Goal: Information Seeking & Learning: Find specific fact

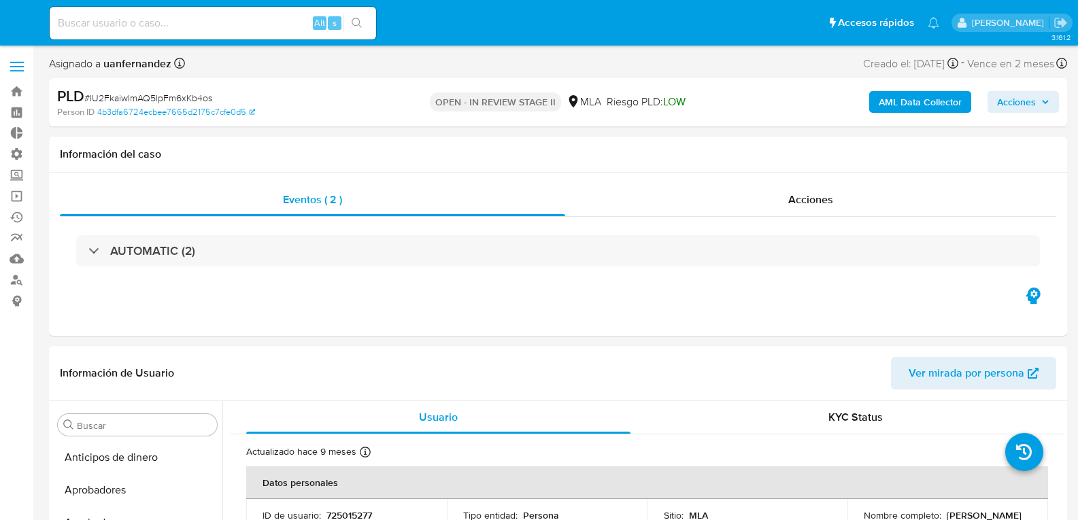
select select "10"
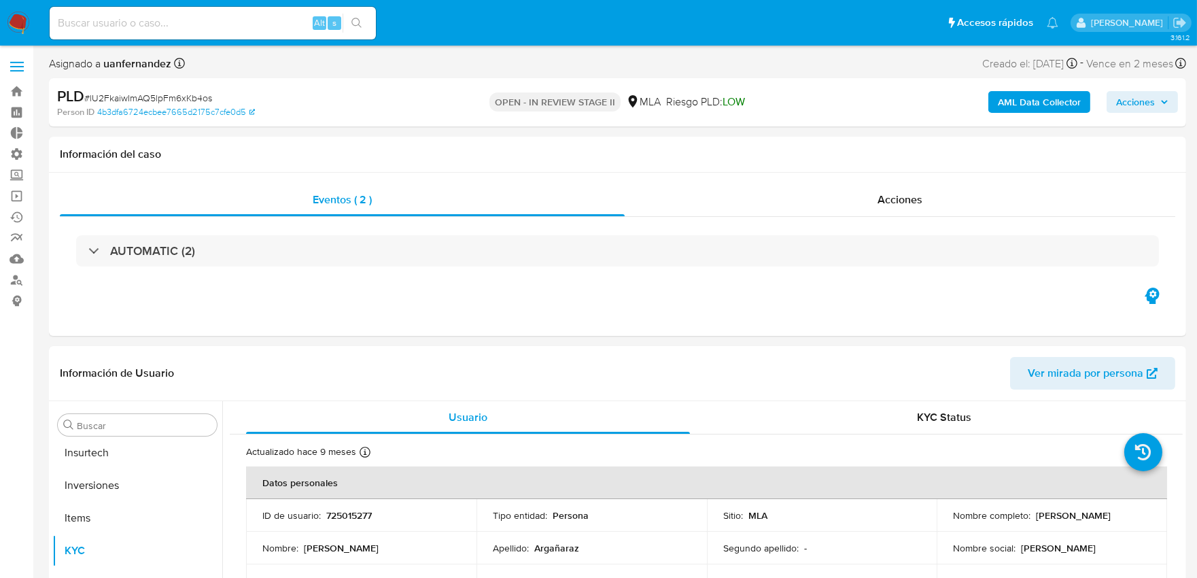
scroll to position [704, 0]
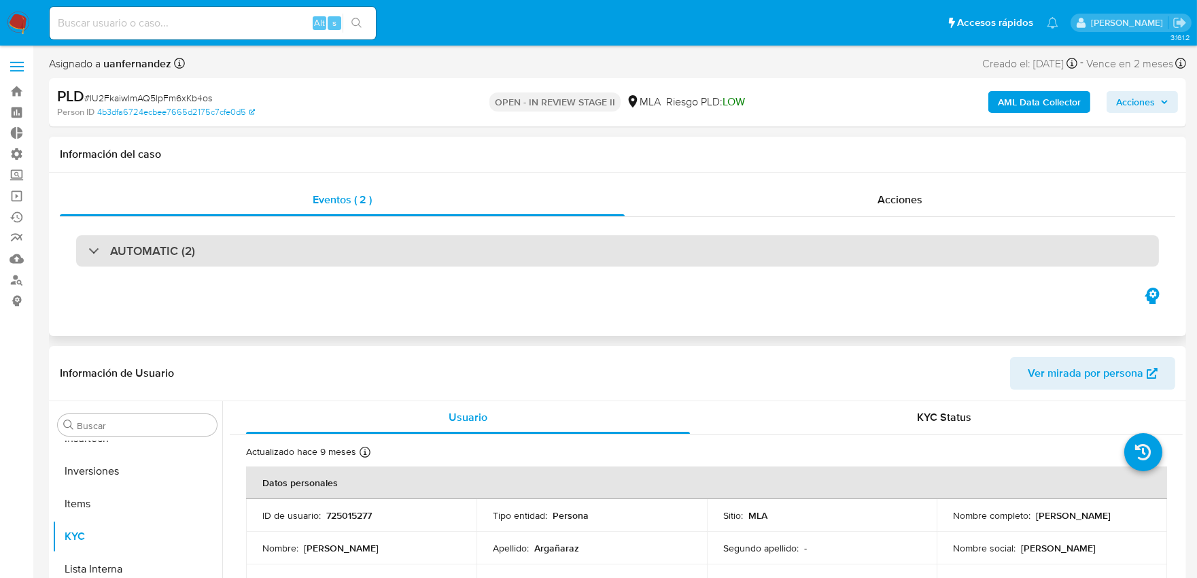
click at [477, 248] on div "AUTOMATIC (2)" at bounding box center [617, 250] width 1083 height 31
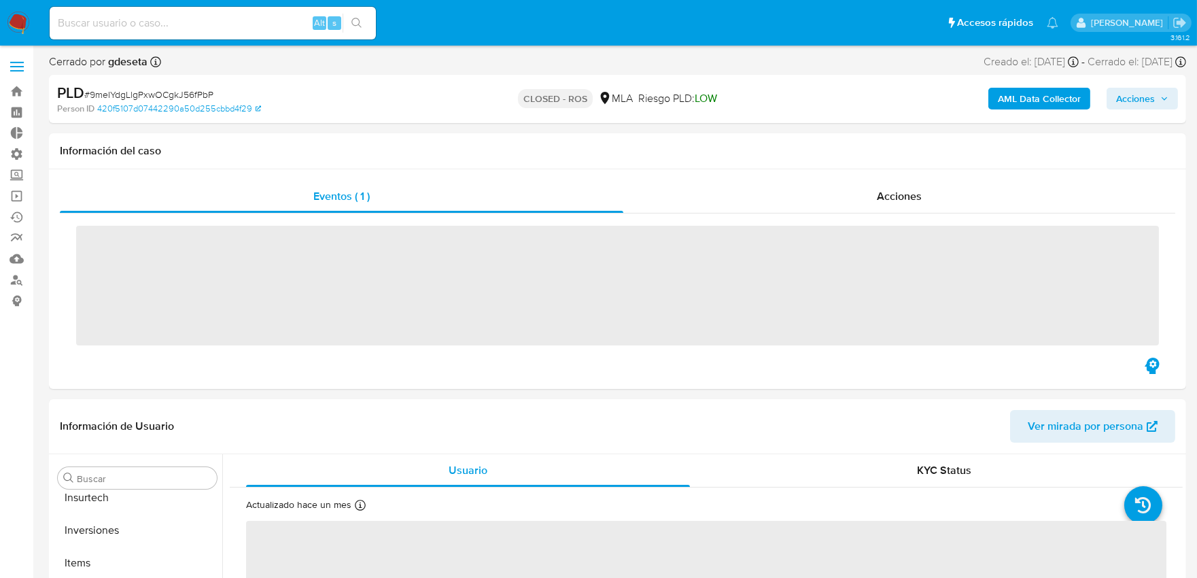
scroll to position [704, 0]
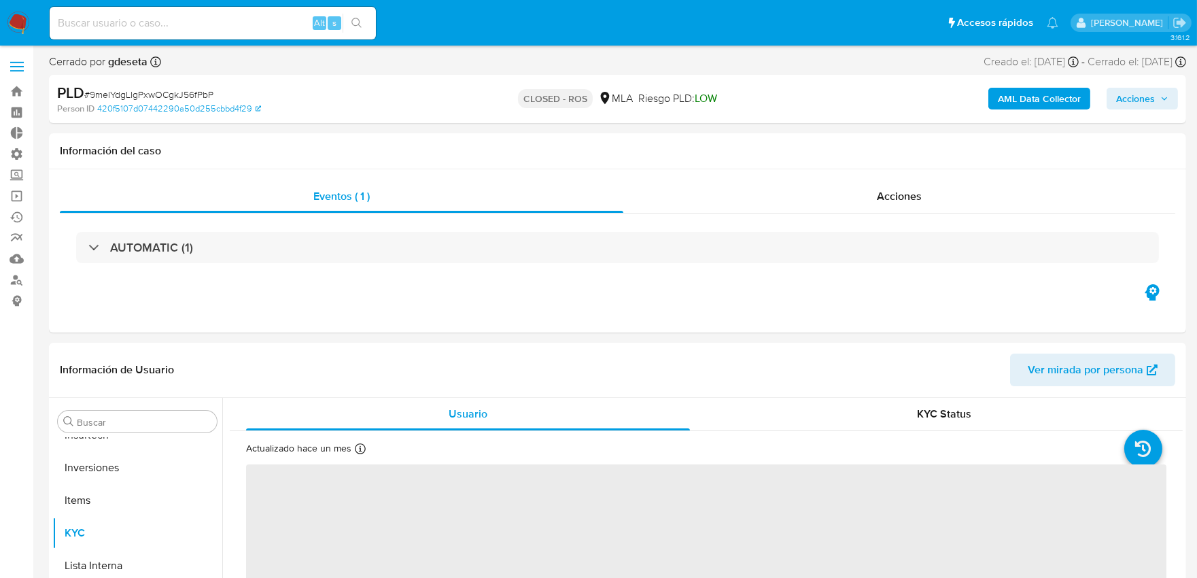
select select "10"
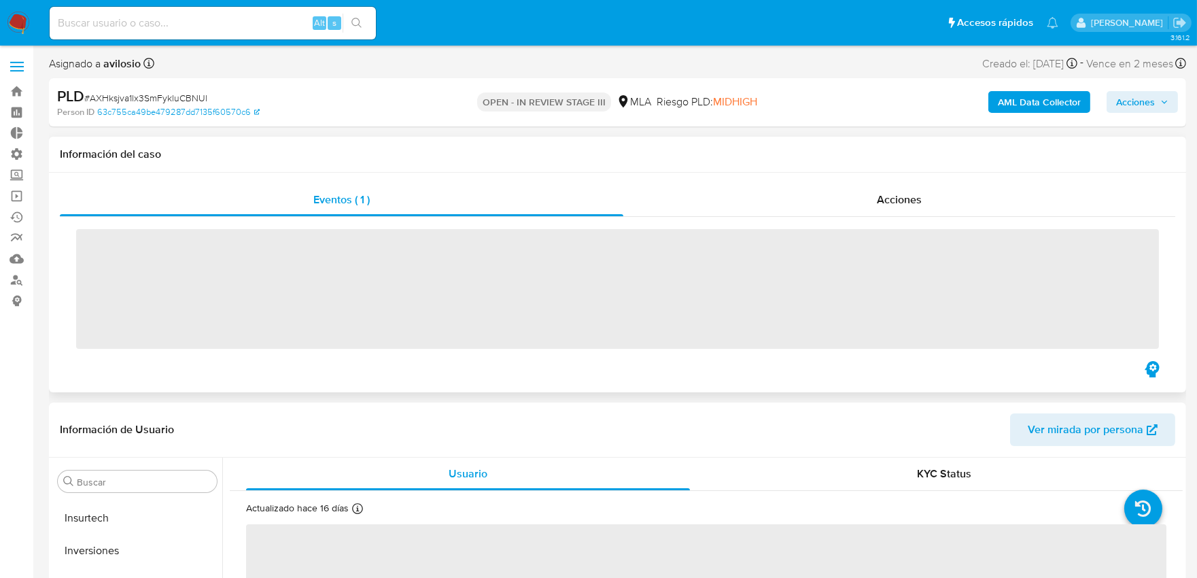
scroll to position [704, 0]
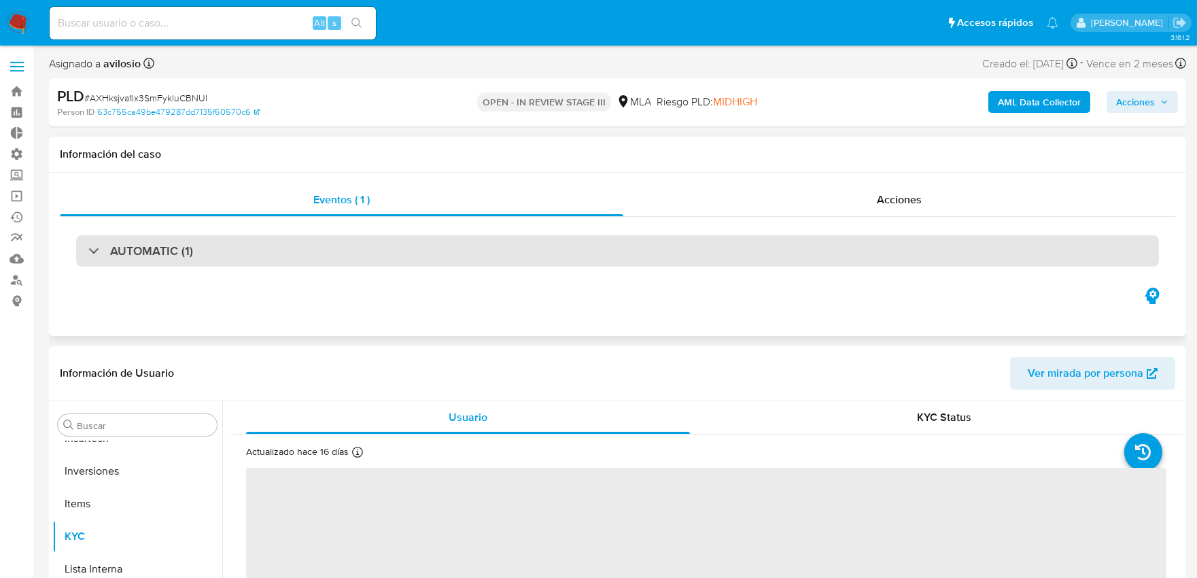
click at [288, 258] on div "AUTOMATIC (1)" at bounding box center [617, 250] width 1083 height 31
select select "10"
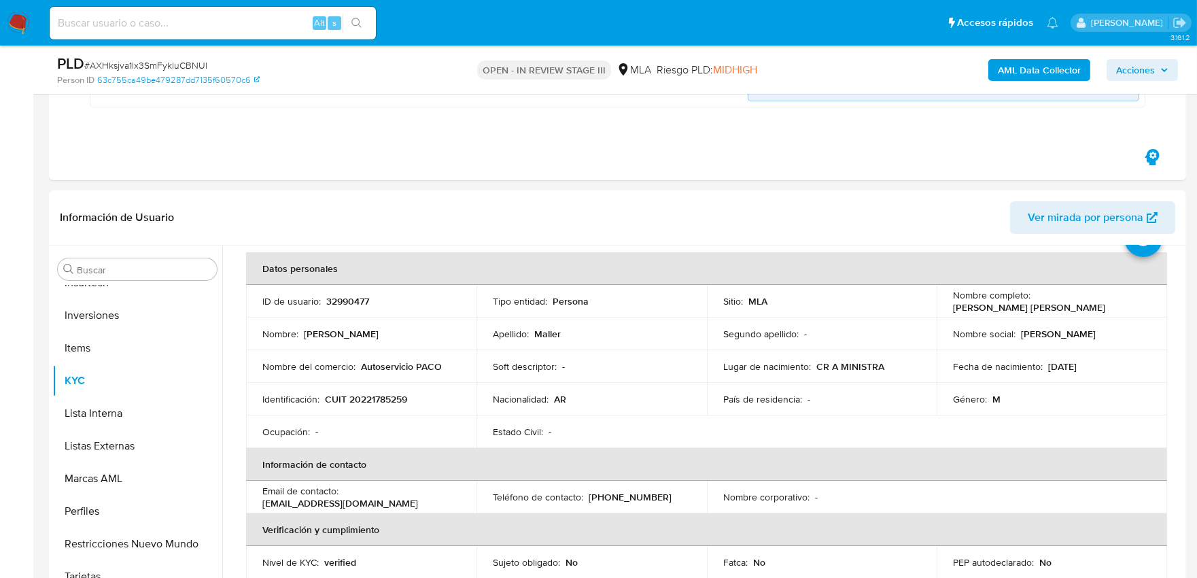
scroll to position [0, 0]
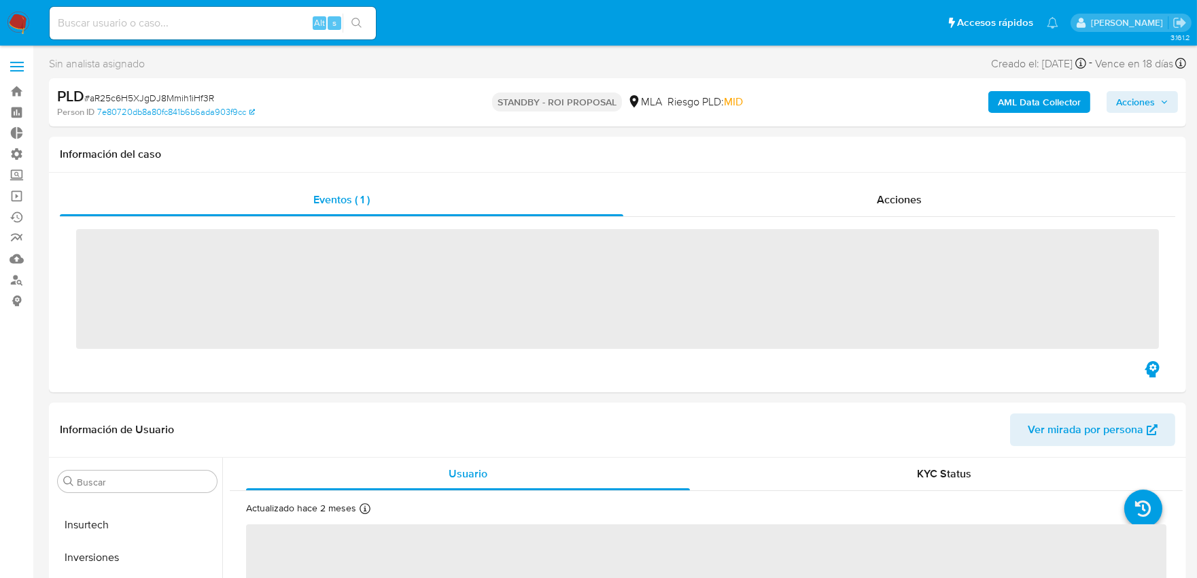
scroll to position [704, 0]
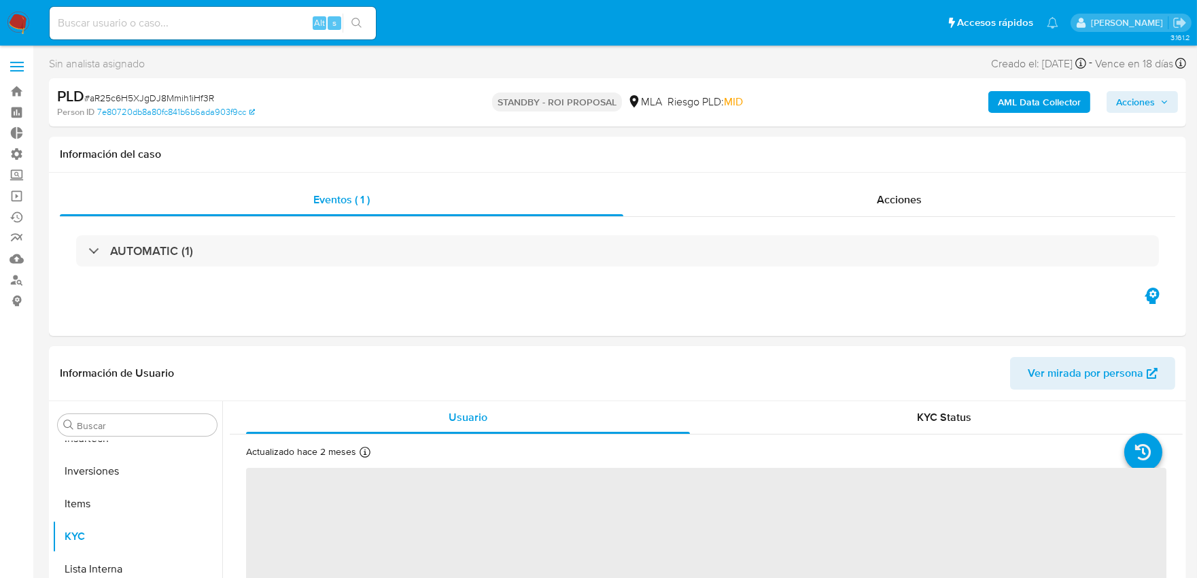
select select "10"
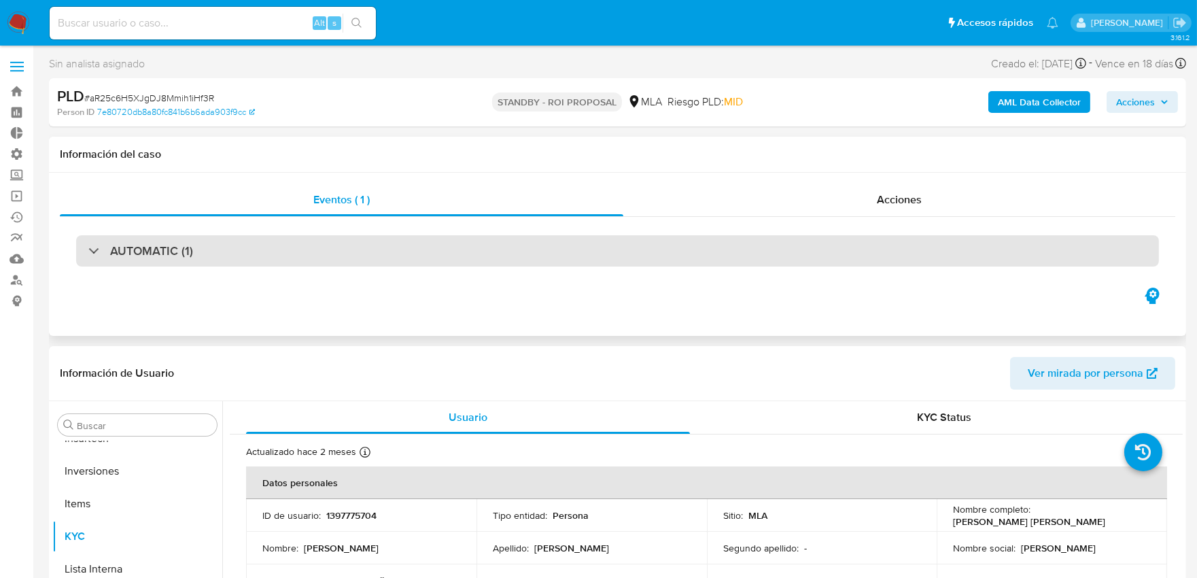
click at [663, 247] on div "AUTOMATIC (1)" at bounding box center [617, 250] width 1083 height 31
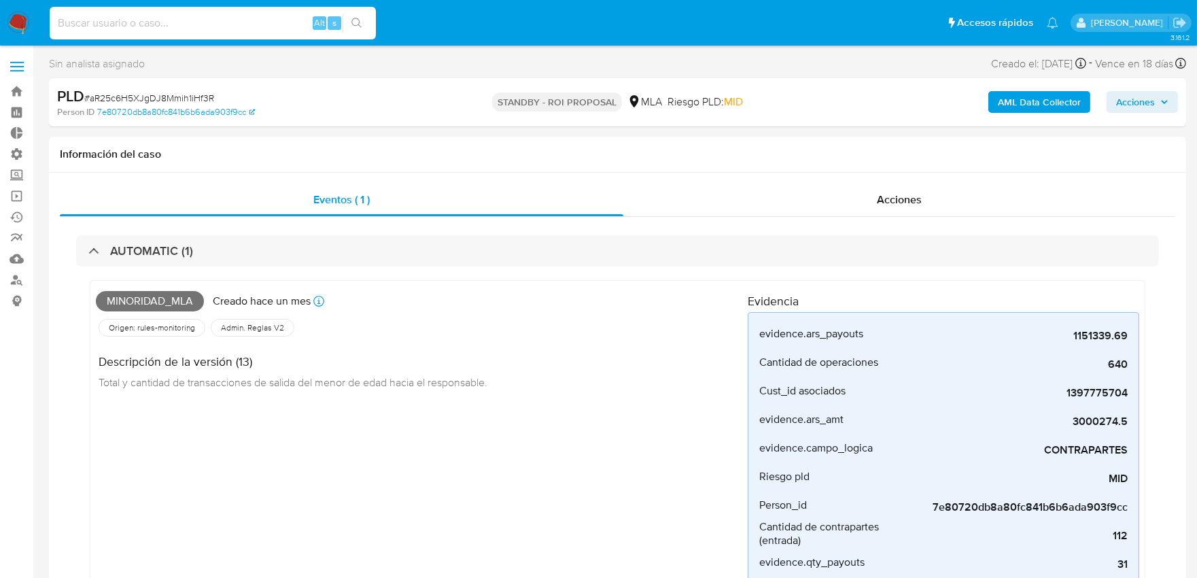
click at [260, 24] on input at bounding box center [213, 23] width 326 height 18
paste input "1189716219"
type input "1189716219"
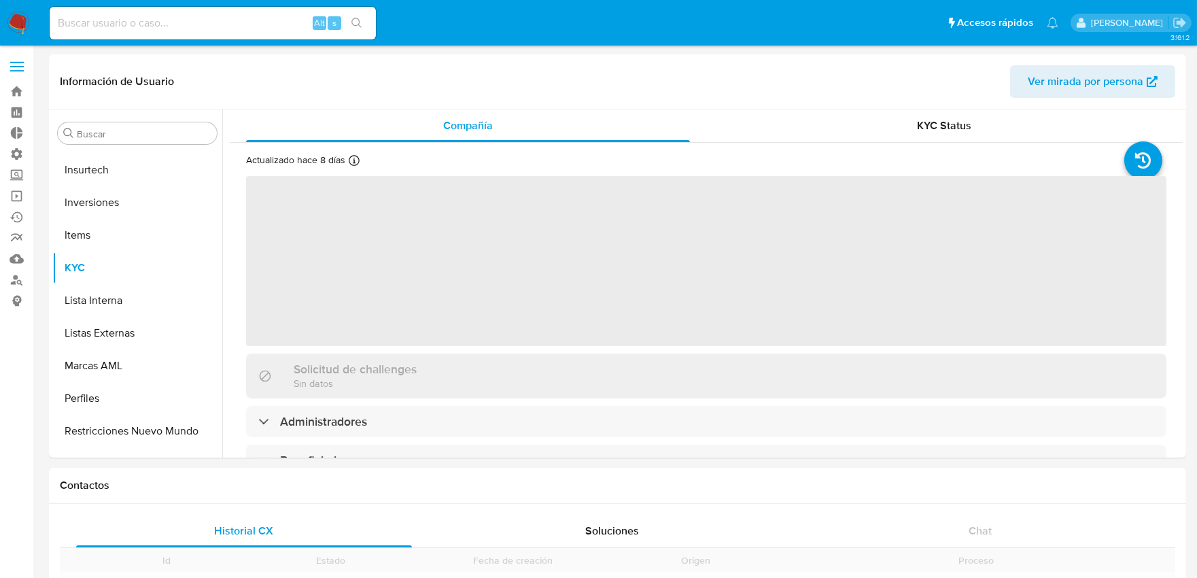
scroll to position [704, 0]
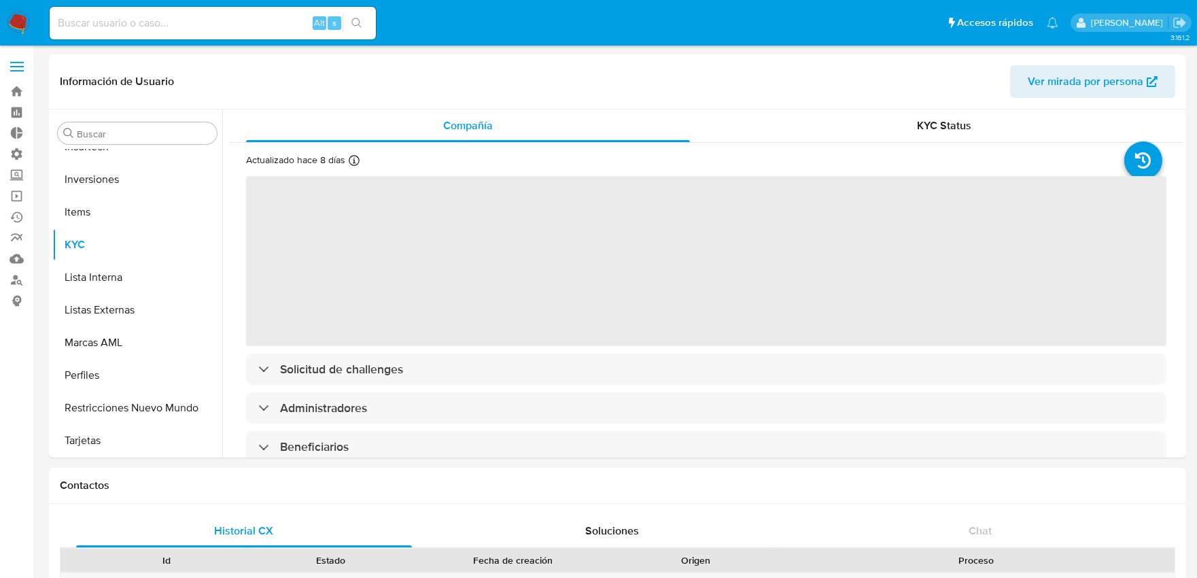
select select "10"
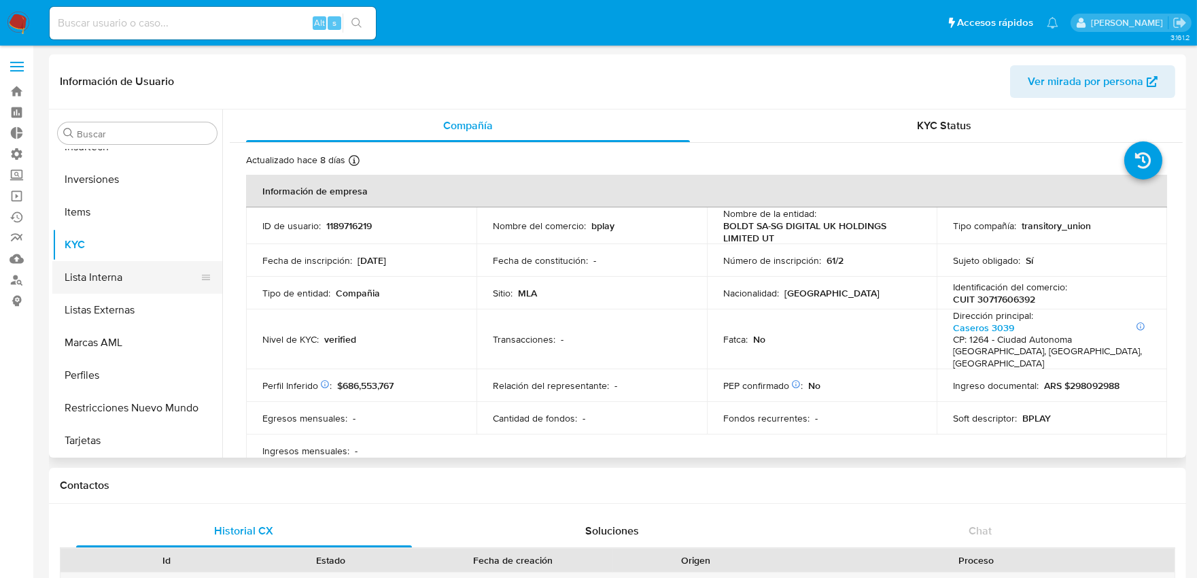
scroll to position [705, 0]
click at [111, 190] on button "Inversiones" at bounding box center [131, 179] width 159 height 33
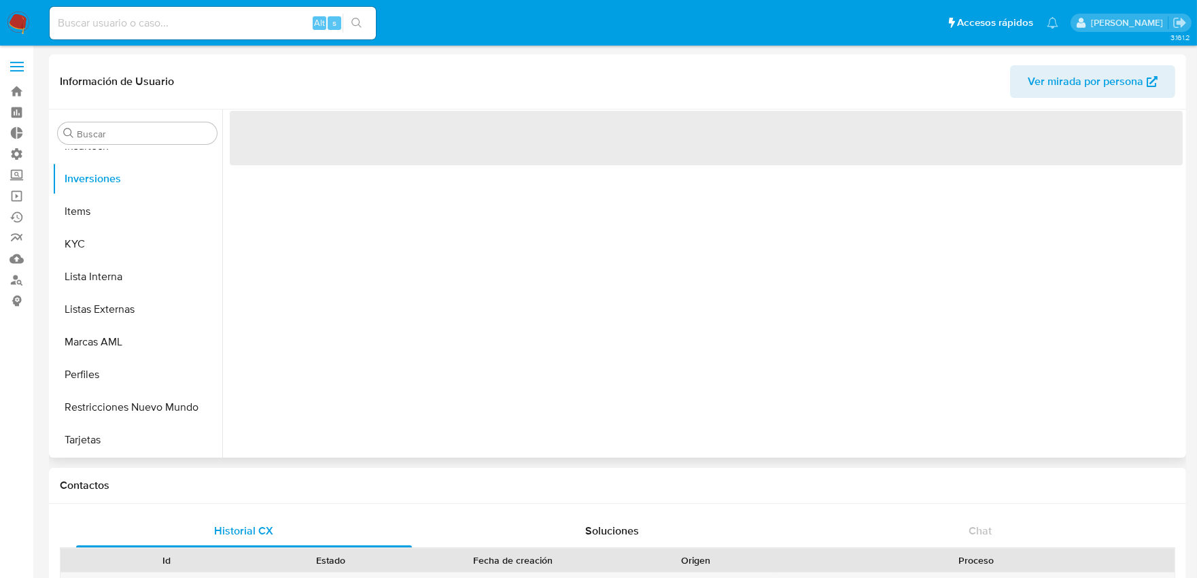
scroll to position [704, 0]
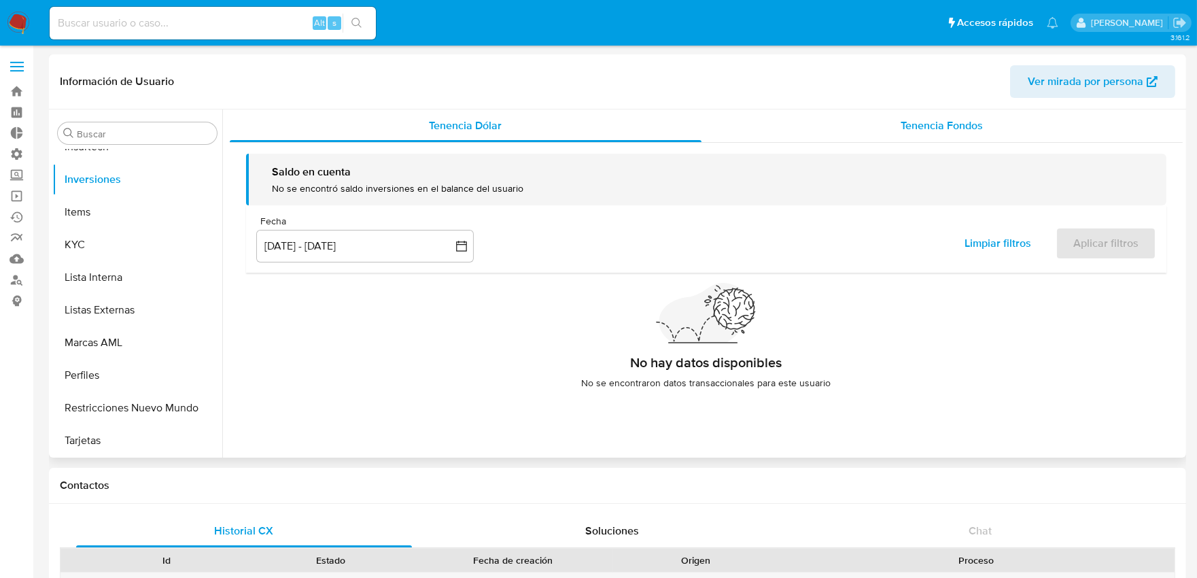
click at [946, 129] on span "Tenencia Fondos" at bounding box center [943, 126] width 82 height 16
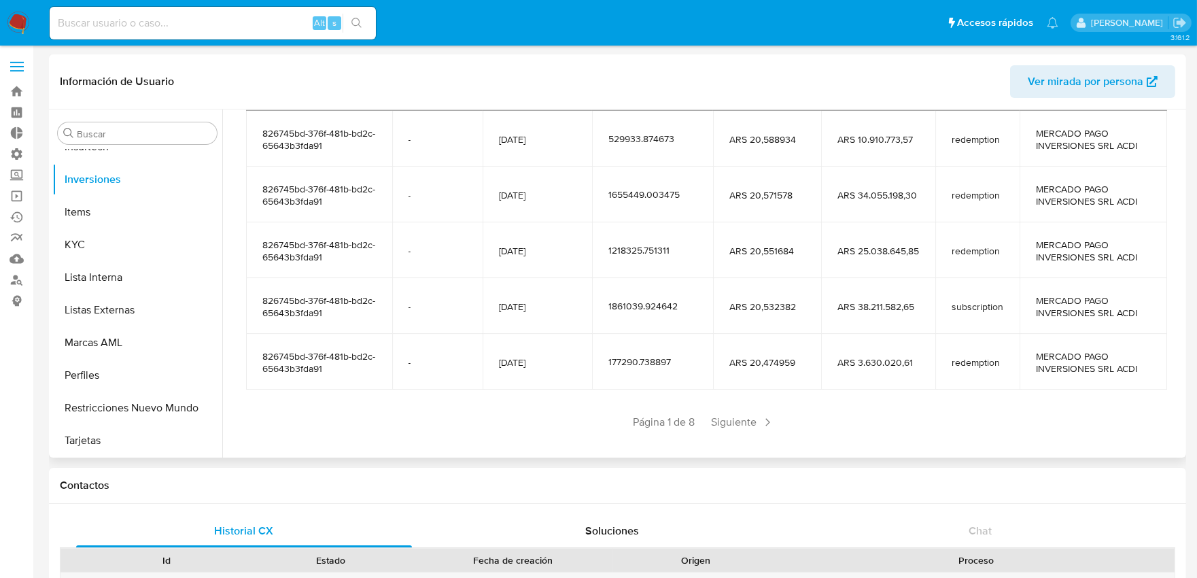
scroll to position [226, 0]
click at [723, 422] on span "Siguiente" at bounding box center [742, 422] width 73 height 22
click at [785, 416] on span "Siguiente" at bounding box center [783, 422] width 73 height 22
click at [769, 426] on span "Siguiente" at bounding box center [783, 422] width 73 height 22
click at [786, 422] on span "Siguiente" at bounding box center [783, 422] width 73 height 22
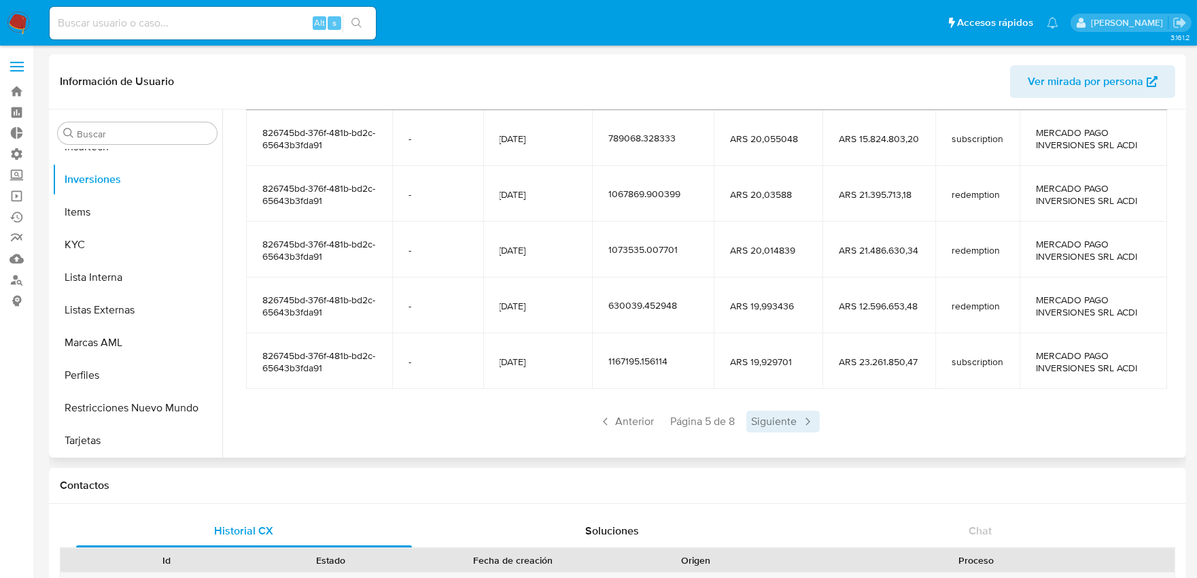
click at [778, 416] on span "Siguiente" at bounding box center [783, 422] width 73 height 22
click at [794, 420] on span "Siguiente" at bounding box center [783, 422] width 73 height 22
click at [785, 422] on span "Siguiente" at bounding box center [782, 422] width 73 height 22
click at [661, 422] on span "Anterior" at bounding box center [669, 422] width 67 height 22
click at [643, 415] on span "Anterior" at bounding box center [627, 422] width 67 height 22
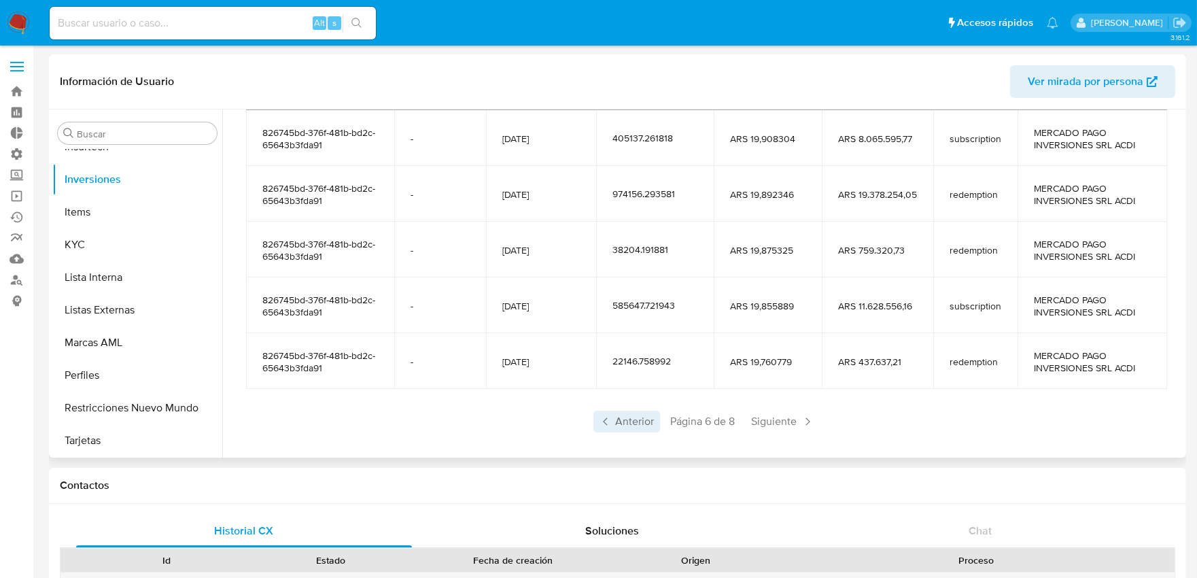
click at [650, 424] on span "Anterior" at bounding box center [627, 422] width 67 height 22
click at [639, 419] on span "Anterior" at bounding box center [627, 422] width 67 height 22
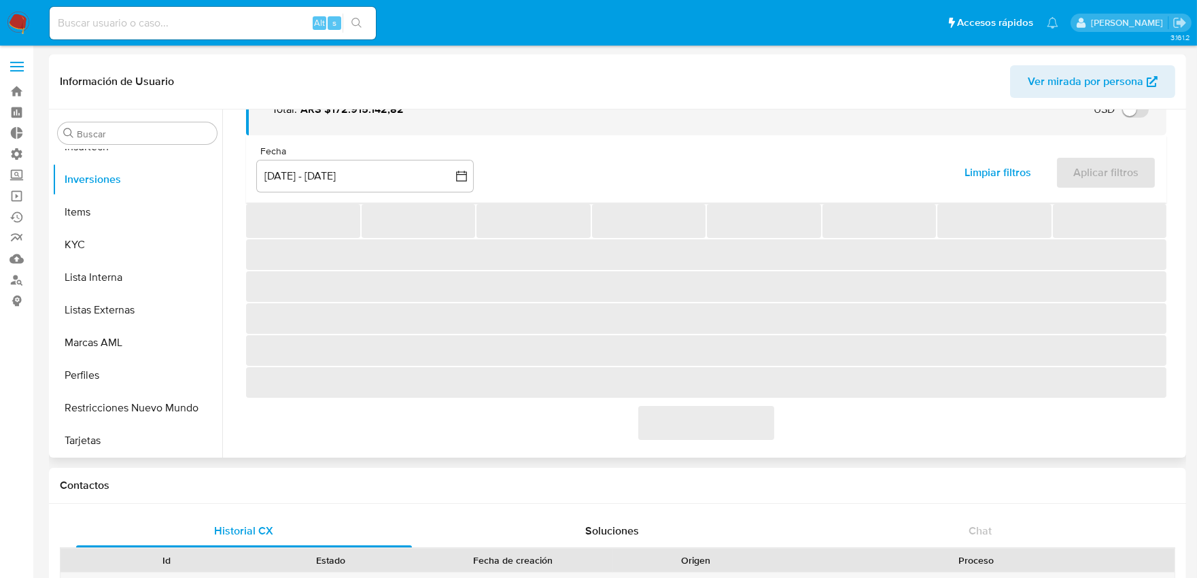
scroll to position [93, 0]
click at [639, 419] on span "‌" at bounding box center [706, 423] width 136 height 34
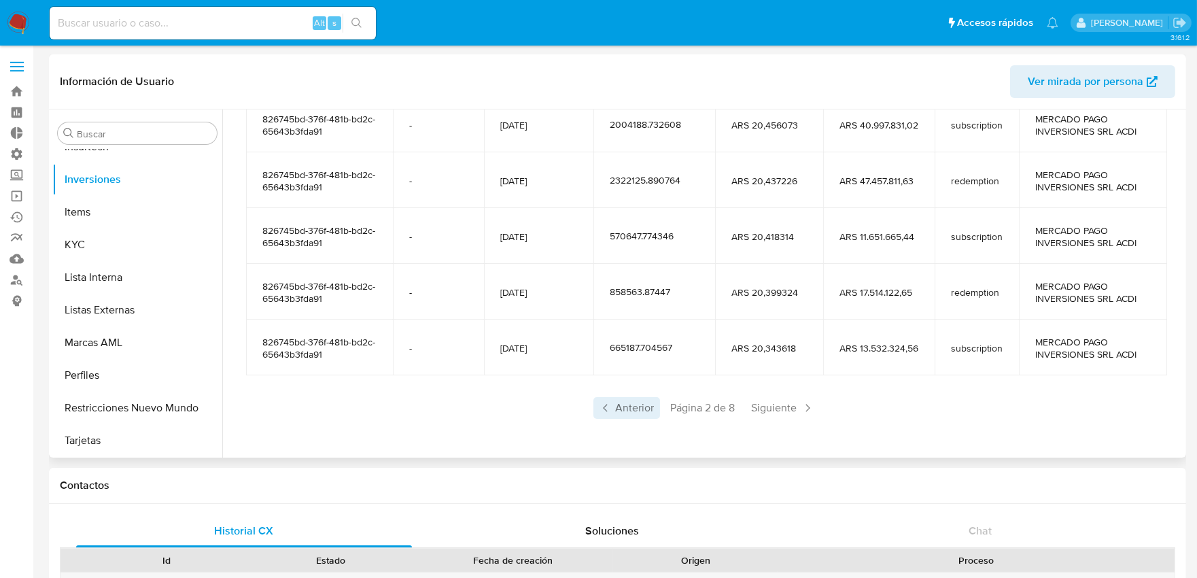
click at [642, 406] on span "Anterior" at bounding box center [627, 408] width 67 height 22
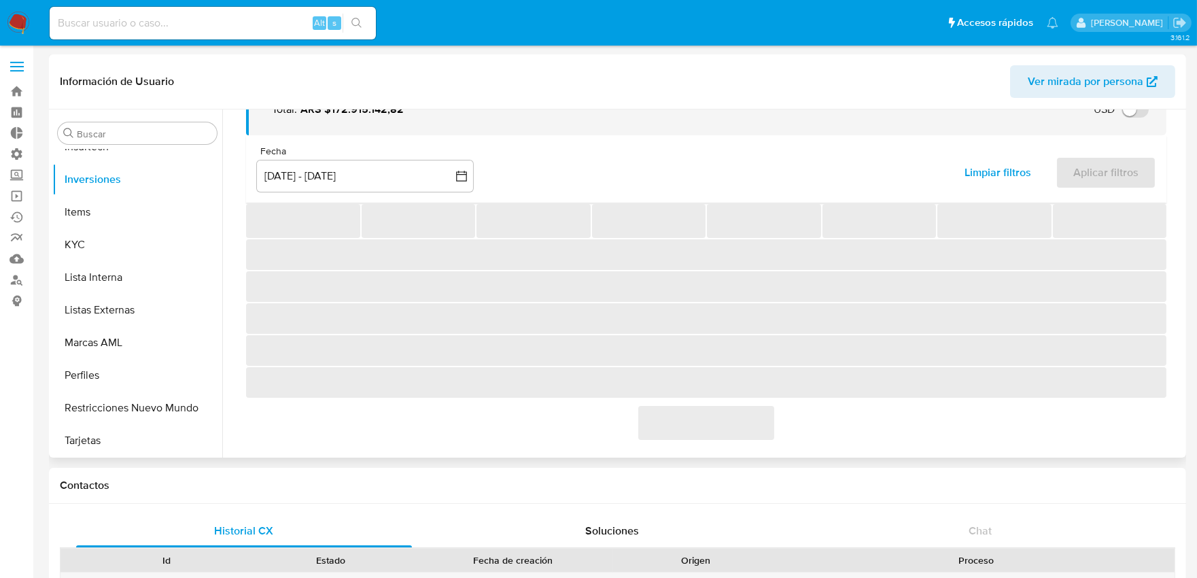
scroll to position [240, 0]
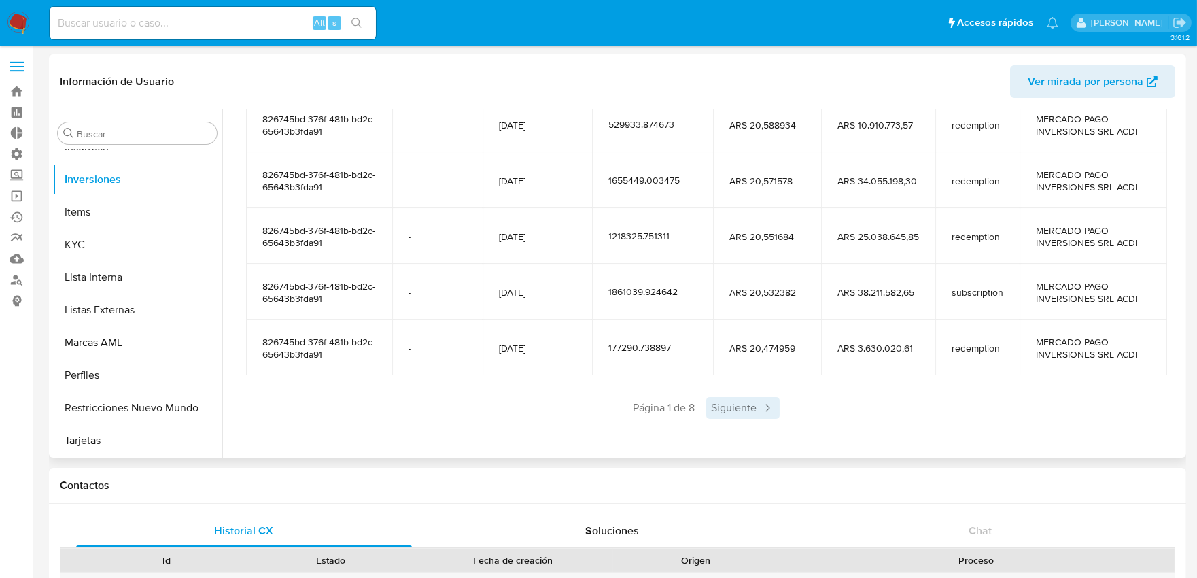
click at [750, 403] on span "Siguiente" at bounding box center [742, 408] width 73 height 22
click at [785, 411] on span "Siguiente" at bounding box center [783, 408] width 73 height 22
click at [791, 403] on span "Siguiente" at bounding box center [783, 408] width 73 height 22
click at [778, 405] on span "Siguiente" at bounding box center [783, 408] width 73 height 22
click at [802, 410] on icon at bounding box center [808, 408] width 14 height 14
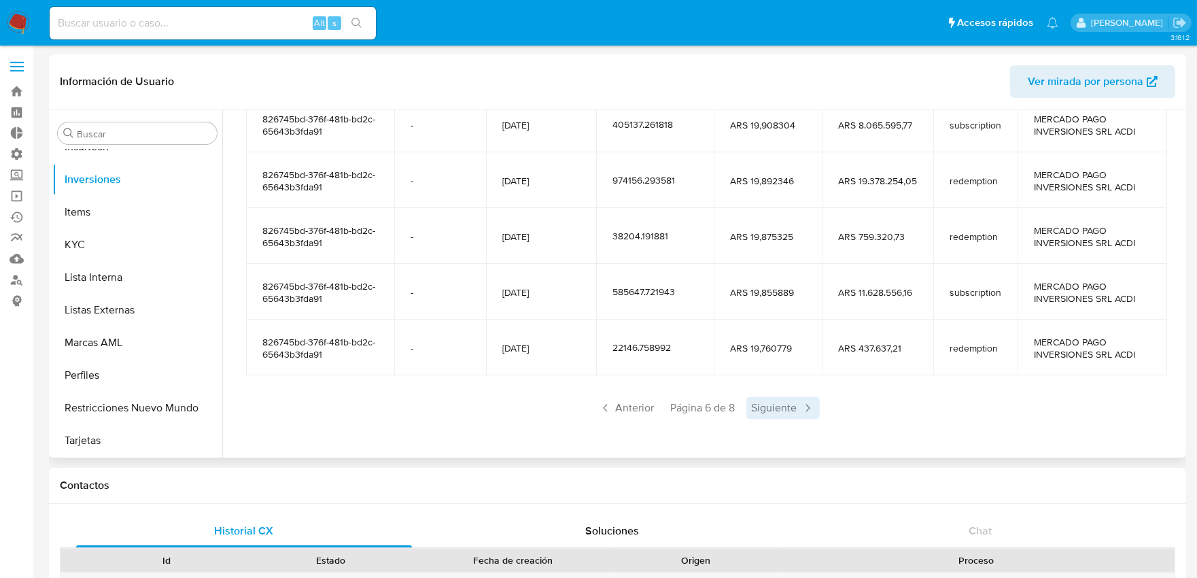
click at [801, 411] on icon at bounding box center [808, 408] width 14 height 14
click at [804, 413] on icon at bounding box center [807, 408] width 14 height 14
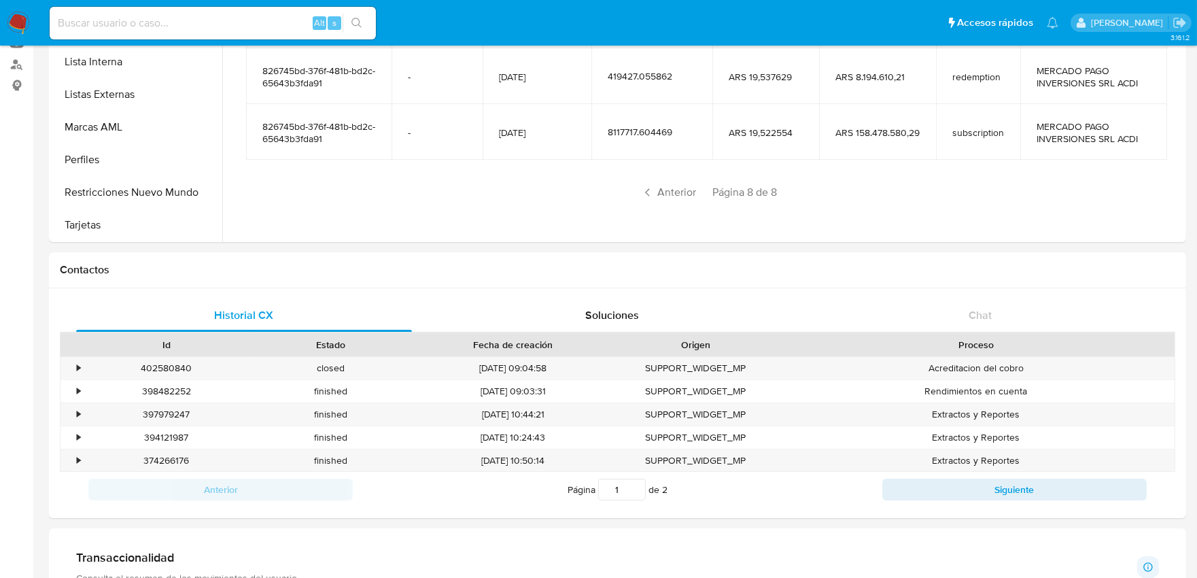
scroll to position [226, 0]
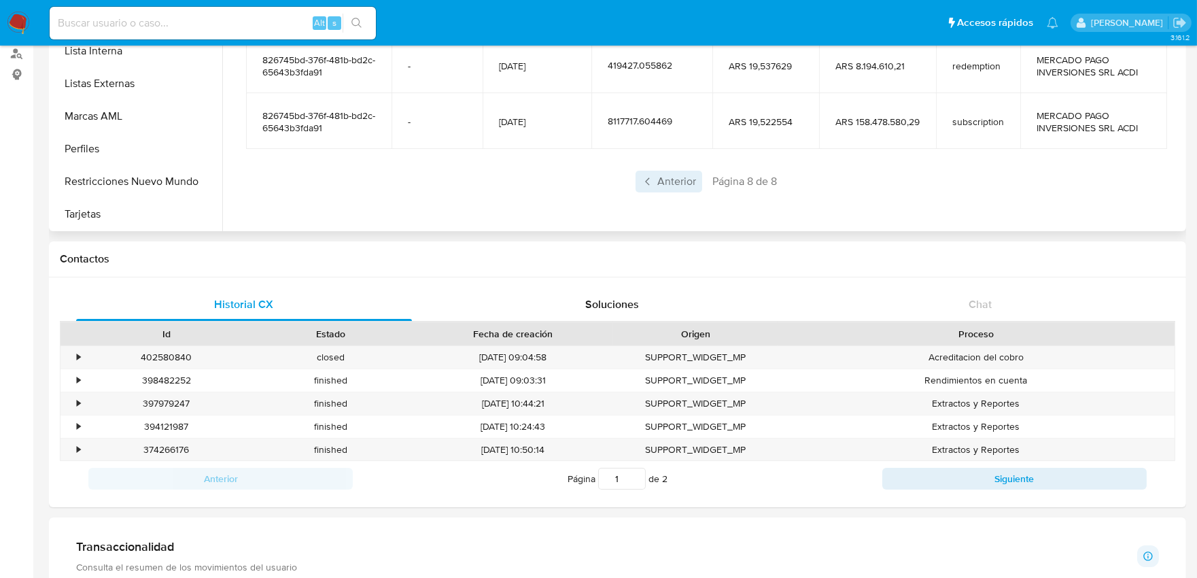
click at [657, 173] on span "Anterior" at bounding box center [669, 182] width 67 height 22
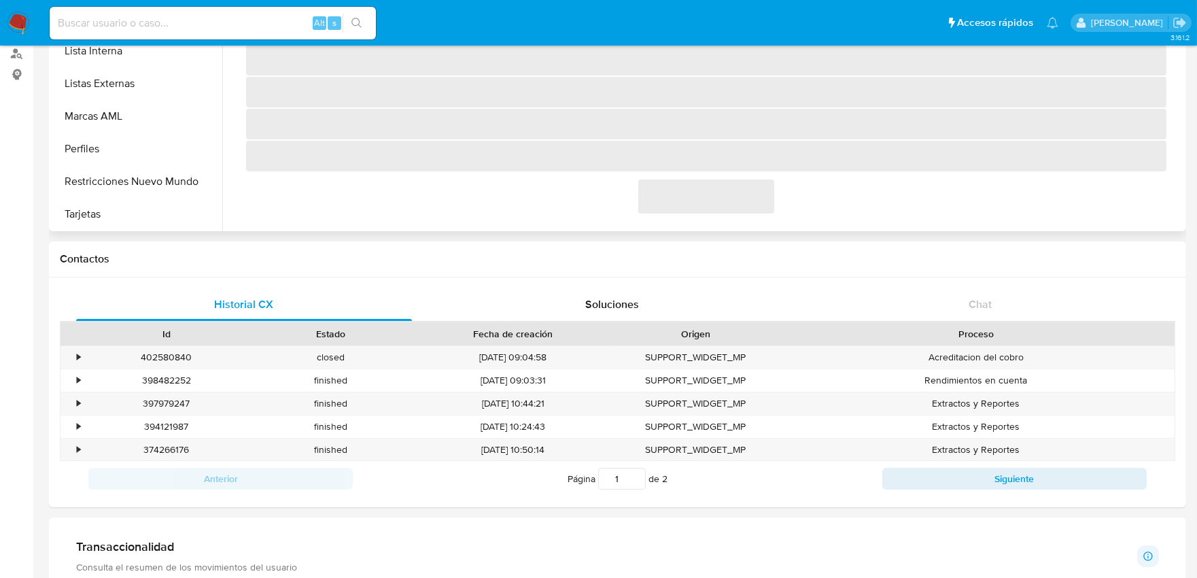
scroll to position [240, 0]
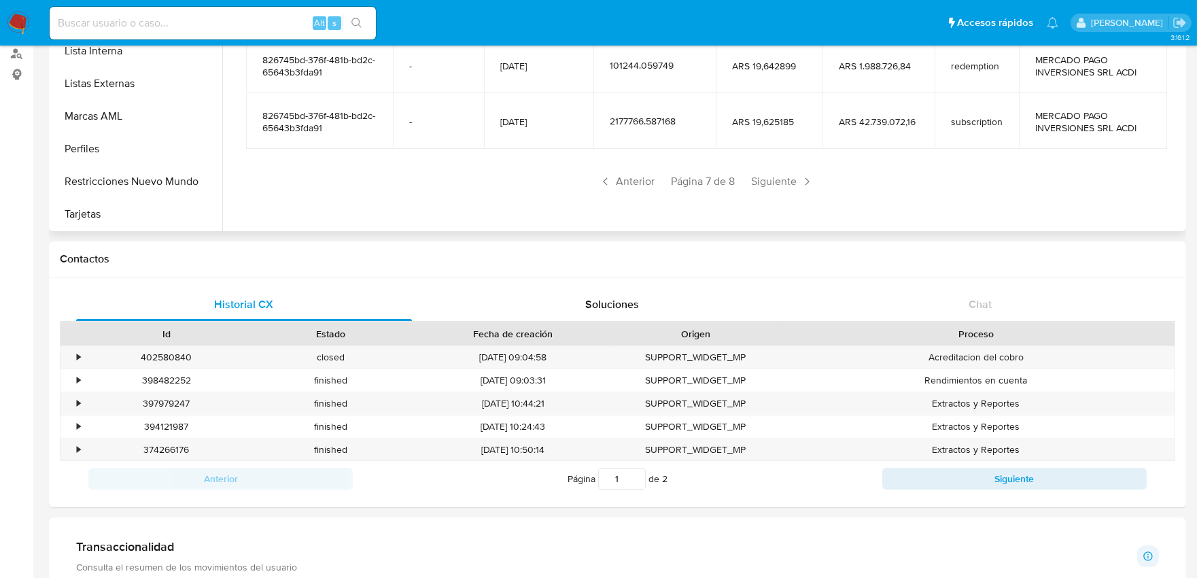
click at [658, 182] on div "Anterior Página 7 de 8 Siguiente" at bounding box center [706, 182] width 921 height 22
click at [642, 184] on span "Anterior" at bounding box center [627, 182] width 67 height 22
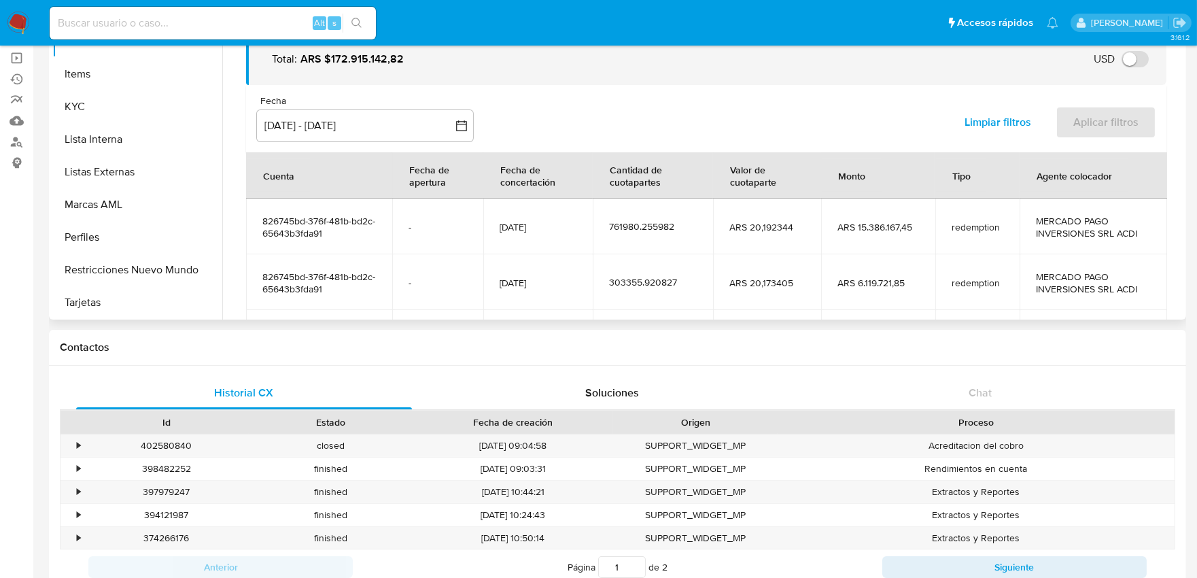
scroll to position [0, 0]
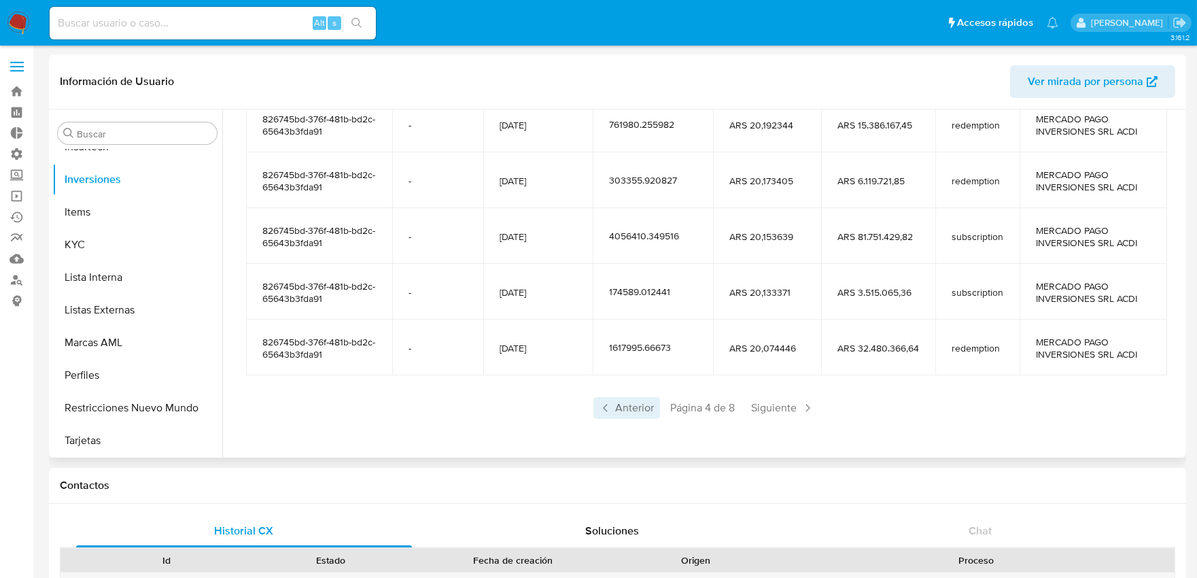
click at [628, 408] on span "Anterior" at bounding box center [627, 408] width 67 height 22
click at [628, 415] on span "Anterior" at bounding box center [627, 408] width 67 height 22
click at [628, 413] on span "Anterior" at bounding box center [627, 408] width 67 height 22
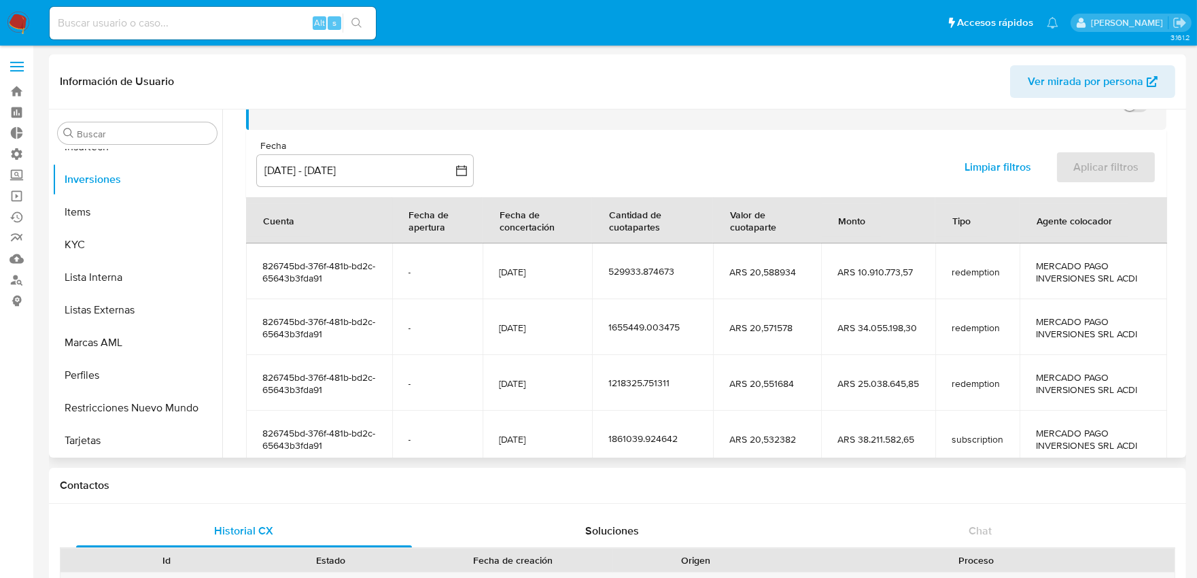
scroll to position [240, 0]
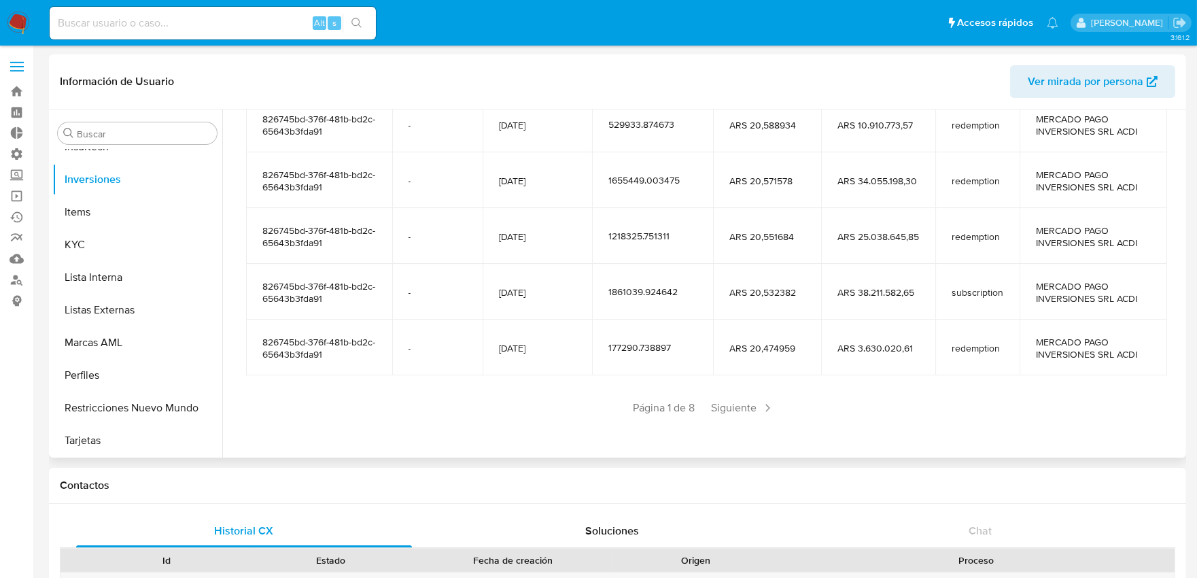
click at [630, 410] on div "Página 1 de 8 Siguiente" at bounding box center [706, 408] width 921 height 22
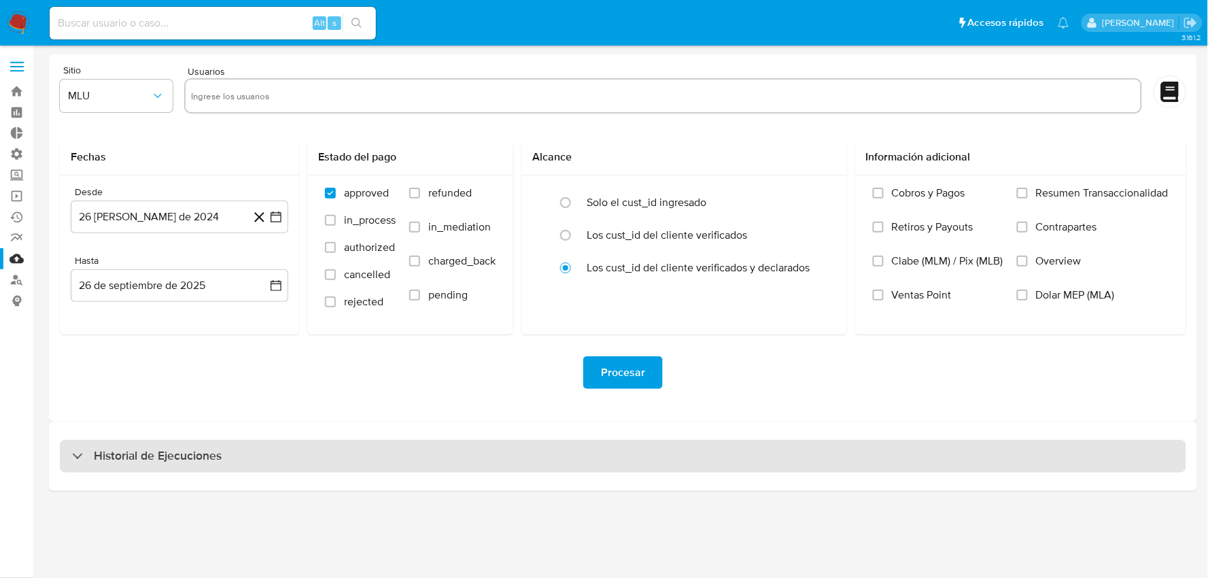
click at [243, 447] on div "Historial de Ejecuciones" at bounding box center [623, 456] width 1127 height 33
select select "10"
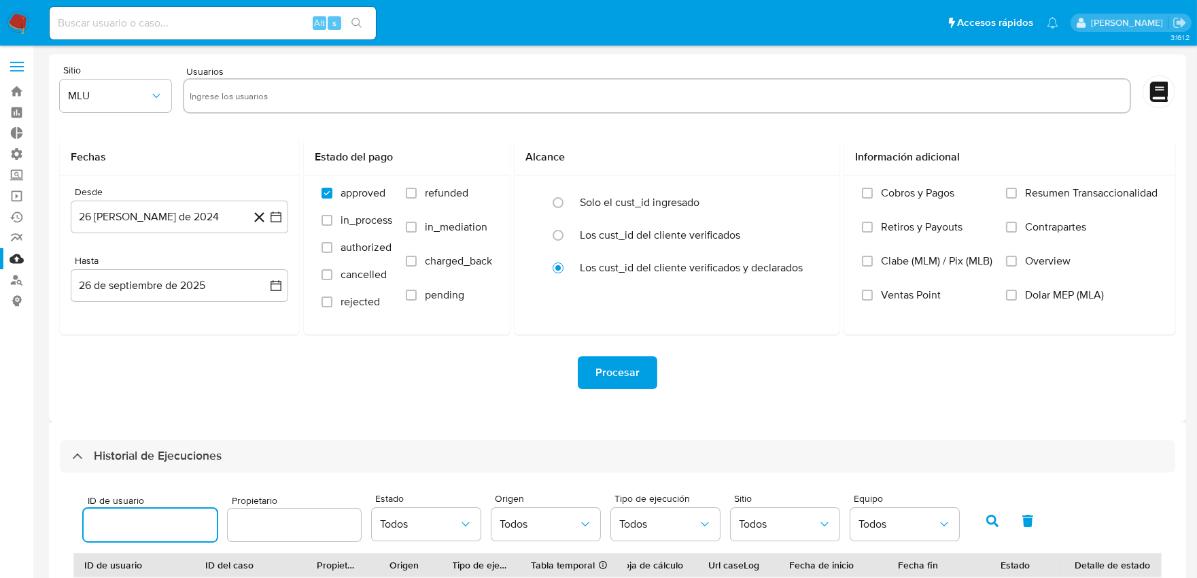
click at [162, 519] on input "number" at bounding box center [150, 525] width 133 height 18
click at [978, 519] on button "button" at bounding box center [992, 521] width 35 height 33
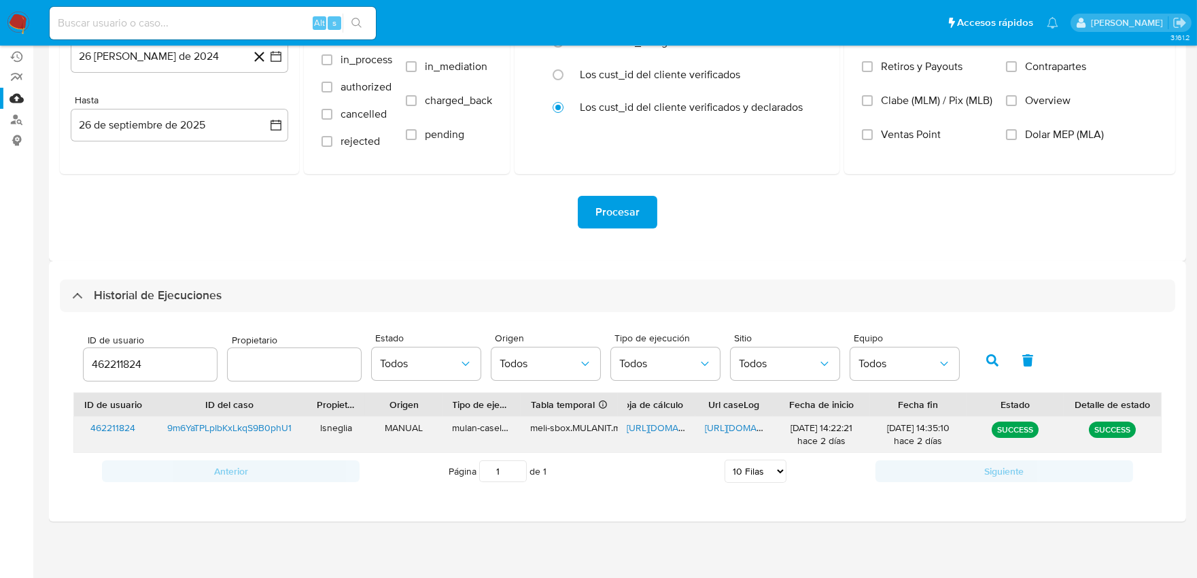
scroll to position [161, 0]
click at [753, 426] on span "[URL][DOMAIN_NAME]" at bounding box center [752, 427] width 94 height 14
drag, startPoint x: 178, startPoint y: 364, endPoint x: 44, endPoint y: 363, distance: 134.6
click at [44, 363] on main "3.161.2" at bounding box center [598, 209] width 1197 height 740
click at [989, 361] on icon "button" at bounding box center [993, 360] width 12 height 12
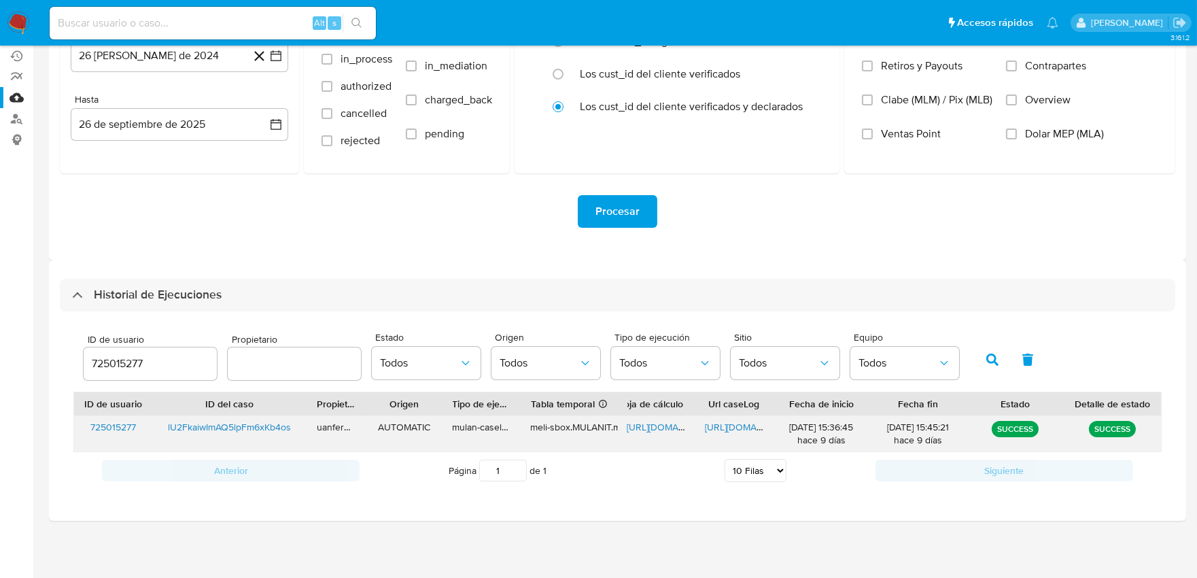
click at [740, 426] on span "https://docs.google.com/document/d/11DoGMmD0UkqoMqy1ThsB8H1EEFtuhwxEjzcFSpagGRs…" at bounding box center [752, 427] width 94 height 14
drag, startPoint x: 169, startPoint y: 359, endPoint x: 100, endPoint y: 364, distance: 68.9
click at [100, 364] on input "725015277" at bounding box center [150, 364] width 133 height 18
type input "7"
click at [987, 363] on icon "button" at bounding box center [993, 360] width 12 height 12
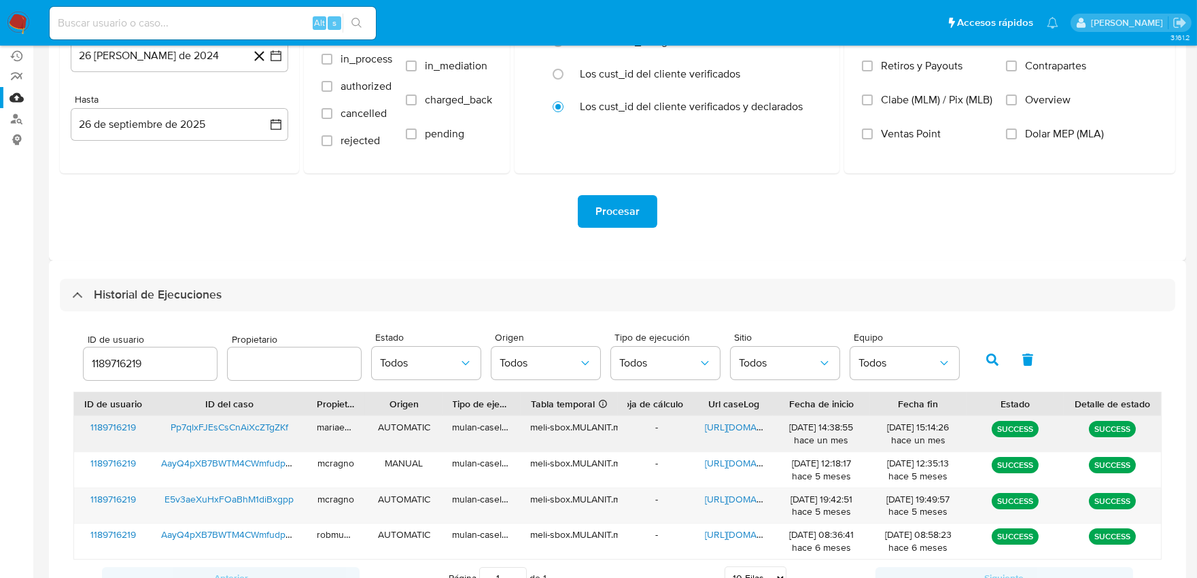
drag, startPoint x: 141, startPoint y: 425, endPoint x: 79, endPoint y: 428, distance: 62.0
click at [79, 428] on div "1189716219" at bounding box center [113, 433] width 78 height 35
click at [738, 427] on span "https://docs.google.com/document/d/1804B94_Pce2_1L8-zVkNEwkaqrli5wJiVtTy94N-Cys…" at bounding box center [752, 427] width 94 height 14
drag, startPoint x: 184, startPoint y: 371, endPoint x: 54, endPoint y: 369, distance: 129.9
click at [54, 369] on div "Historial de Ejecuciones ID de usuario 1189716219 Propietario Estado Todos Orig…" at bounding box center [618, 444] width 1138 height 368
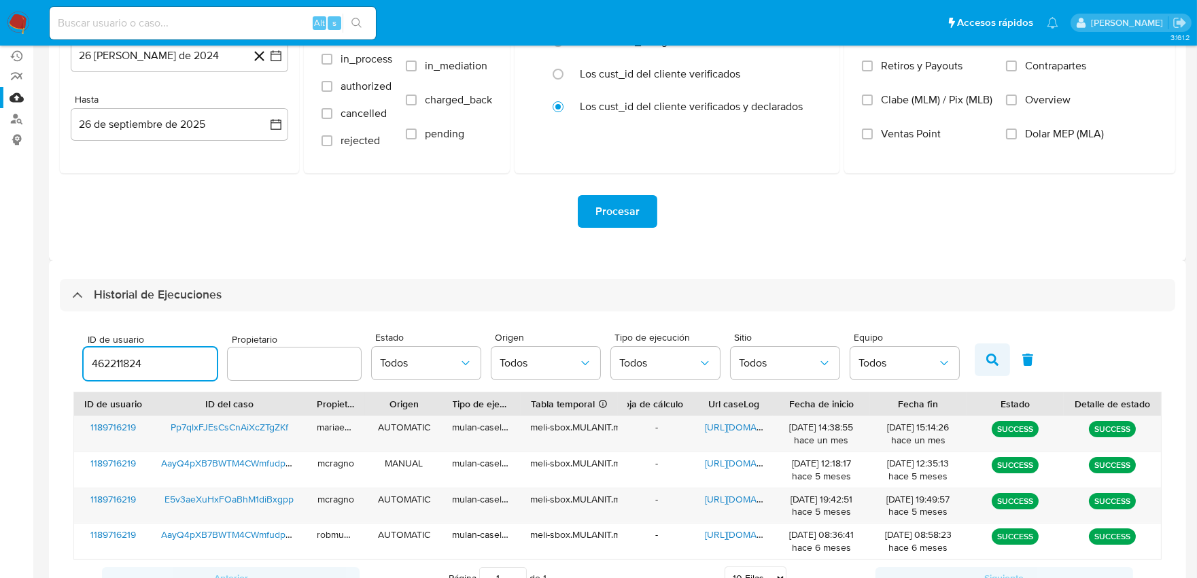
click at [987, 362] on icon "button" at bounding box center [993, 360] width 12 height 12
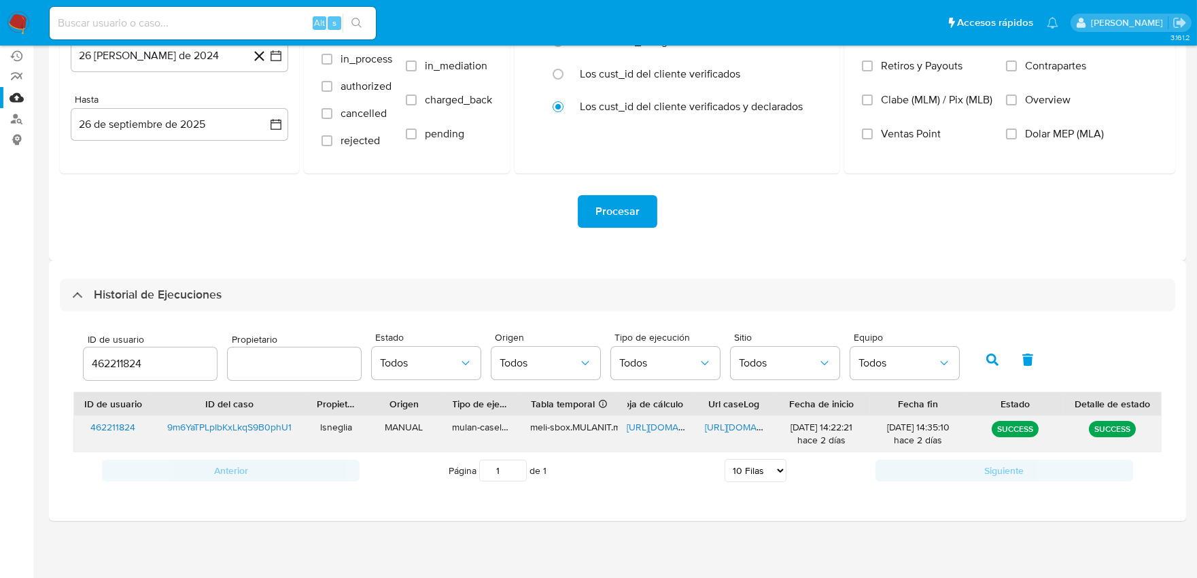
click at [747, 430] on span "https://docs.google.com/document/d/1Adko5FI0Lk9KsPNsayR5ZhuxQr_vOIs6T8KEH3uhDJ8…" at bounding box center [752, 427] width 94 height 14
drag, startPoint x: 160, startPoint y: 368, endPoint x: 70, endPoint y: 367, distance: 89.8
click at [70, 367] on div "ID de usuario 462211824 Propietario Estado Todos Origen Todos Tipo de ejecución…" at bounding box center [618, 406] width 1116 height 191
click at [993, 358] on button "button" at bounding box center [992, 359] width 35 height 33
click at [734, 429] on span "https://docs.google.com/document/d/11DoGMmD0UkqoMqy1ThsB8H1EEFtuhwxEjzcFSpagGRs…" at bounding box center [752, 427] width 94 height 14
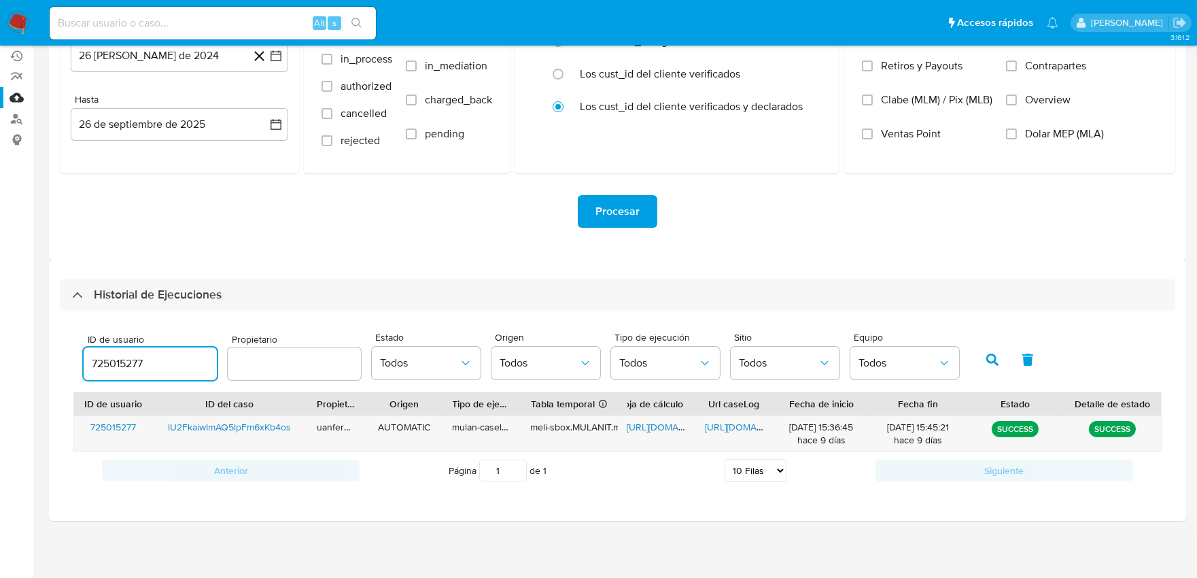
drag, startPoint x: 154, startPoint y: 363, endPoint x: 87, endPoint y: 360, distance: 66.7
click at [87, 360] on input "725015277" at bounding box center [150, 364] width 133 height 18
type input "1397775704"
click at [991, 361] on icon "button" at bounding box center [993, 360] width 12 height 12
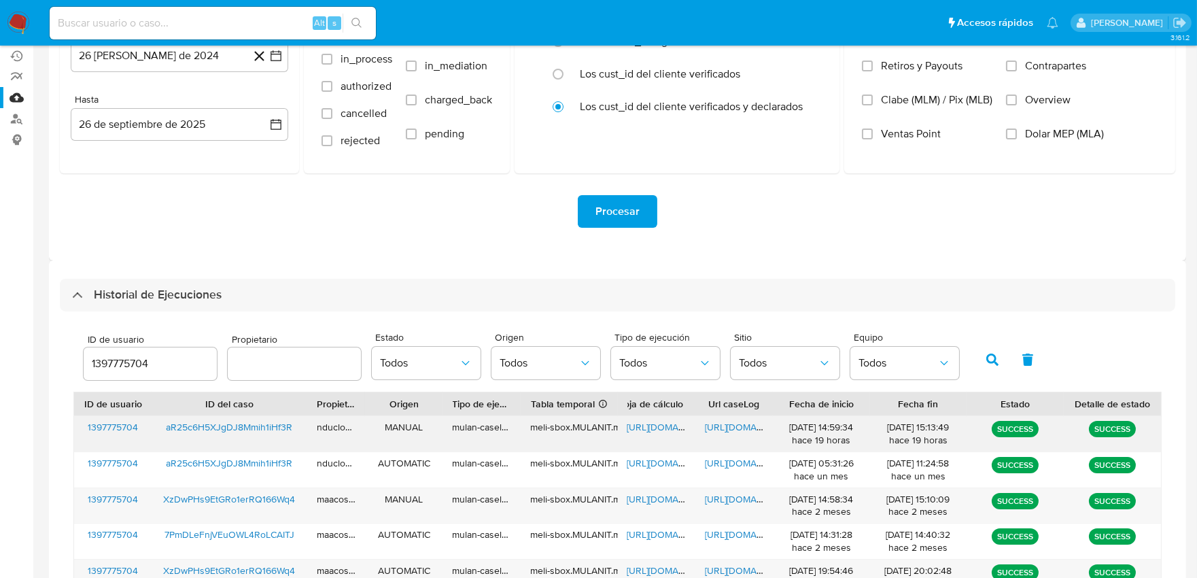
click at [735, 426] on span "https://docs.google.com/document/d/1ElRrldR08lT2ynfhuxqnN84RvqxZ0cGh6oCEwVSH6r4…" at bounding box center [752, 427] width 94 height 14
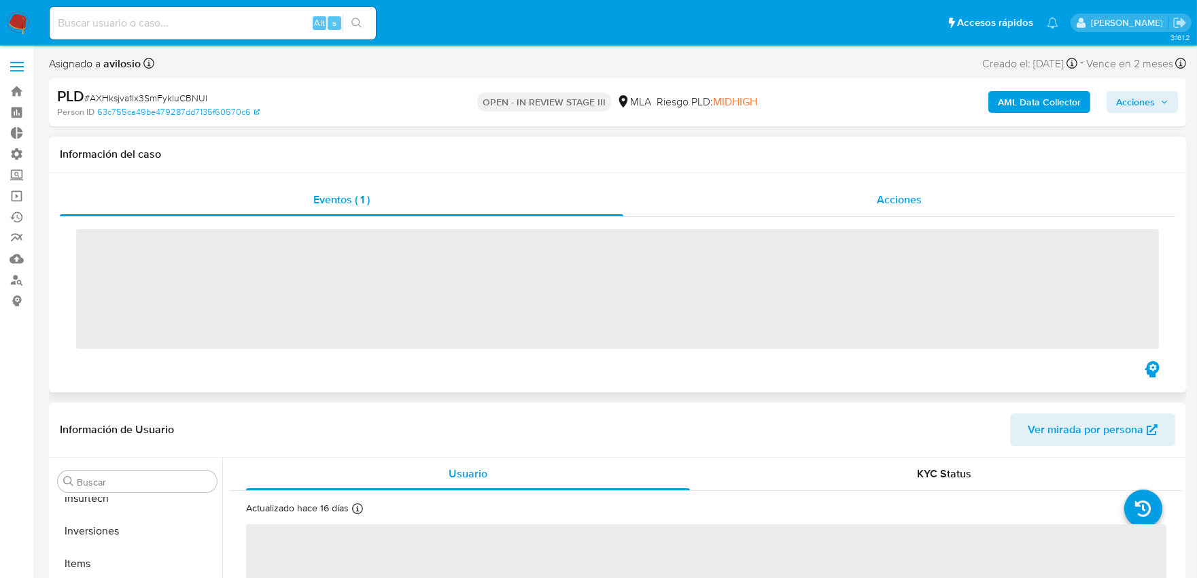
scroll to position [704, 0]
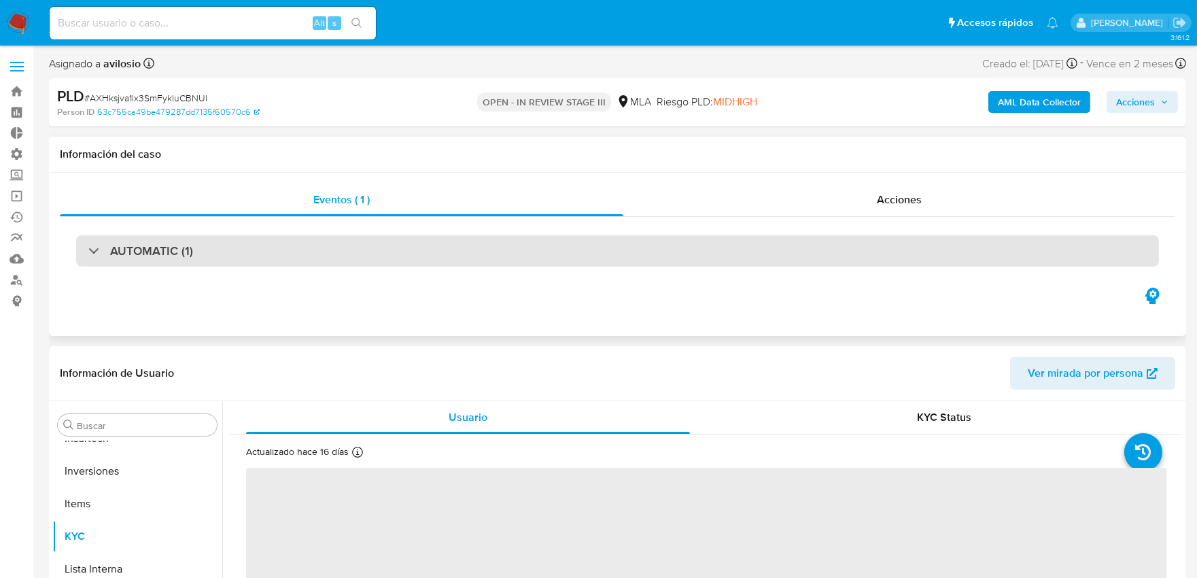
select select "10"
click at [666, 252] on div "AUTOMATIC (1)" at bounding box center [617, 250] width 1083 height 31
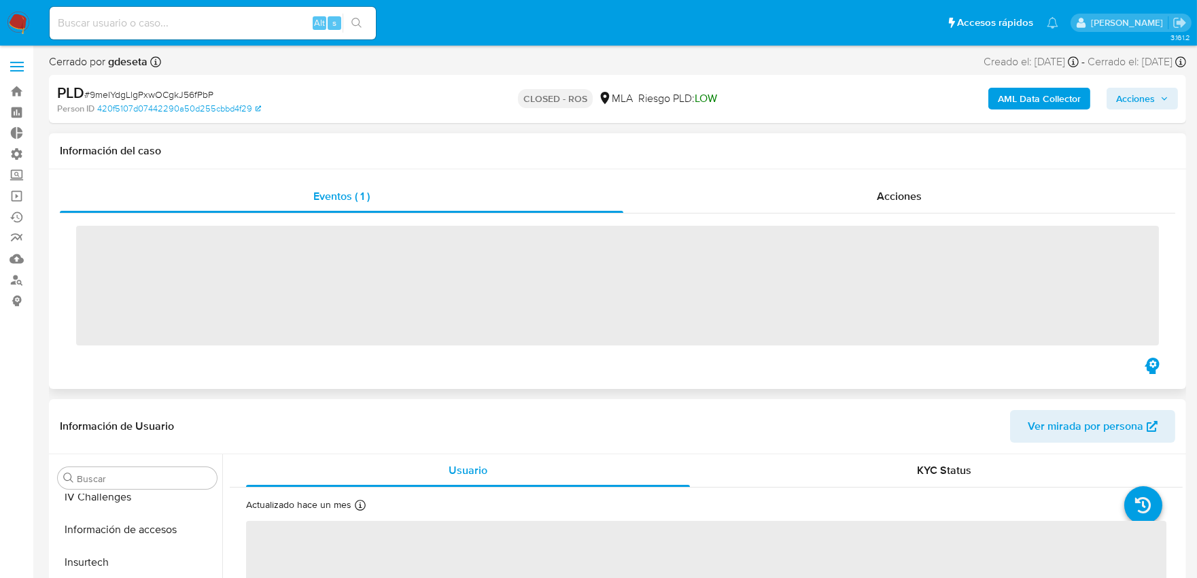
scroll to position [704, 0]
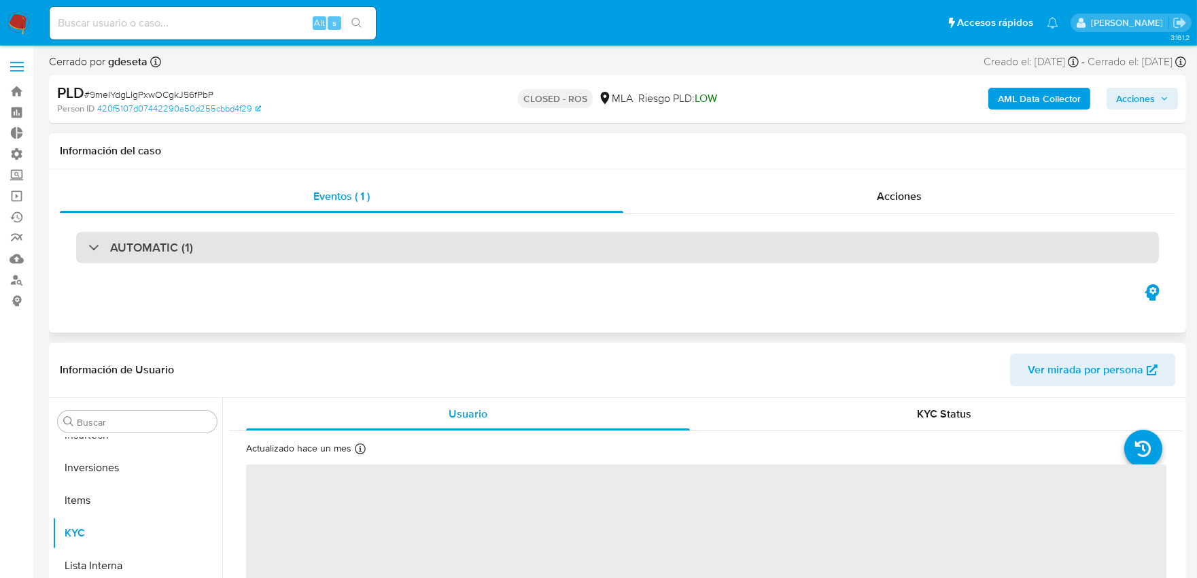
click at [446, 238] on div "AUTOMATIC (1)" at bounding box center [617, 247] width 1083 height 31
select select "10"
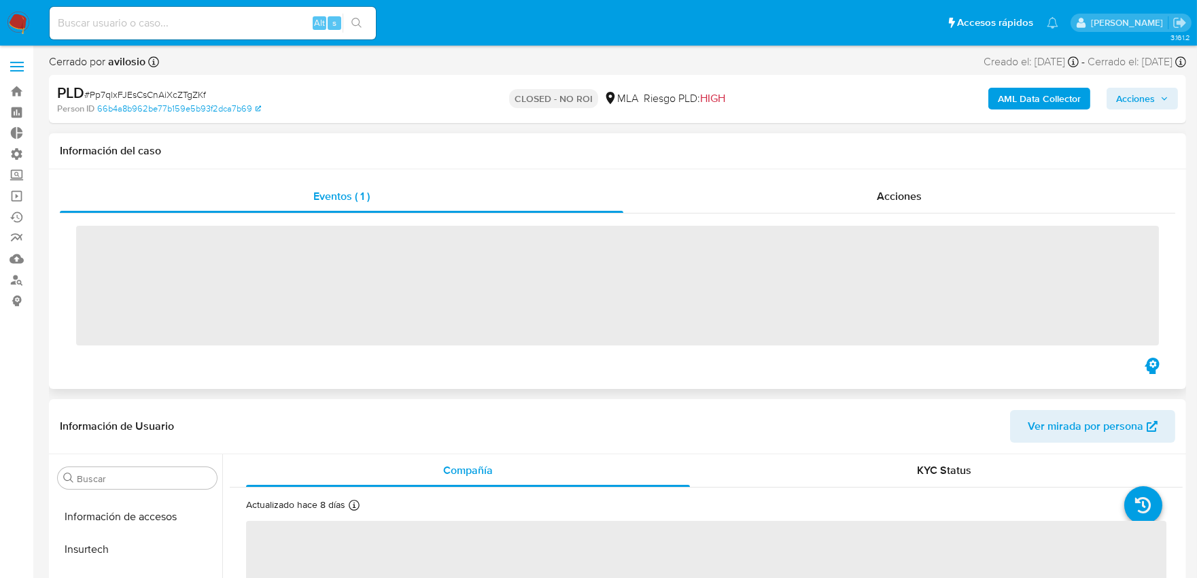
scroll to position [704, 0]
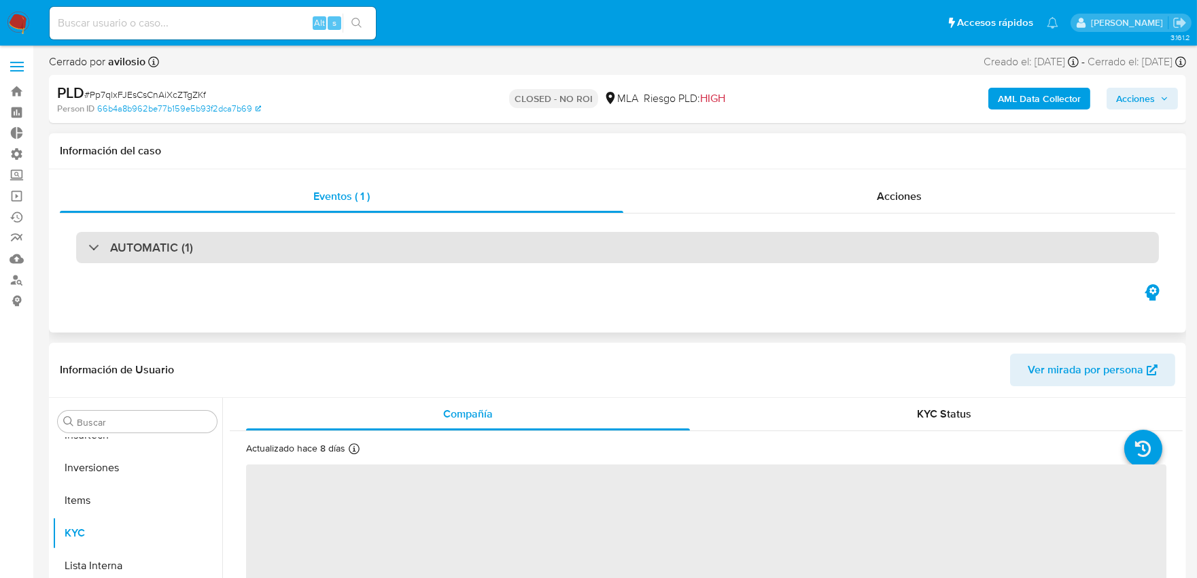
click at [488, 257] on div "AUTOMATIC (1)" at bounding box center [617, 247] width 1083 height 31
select select "10"
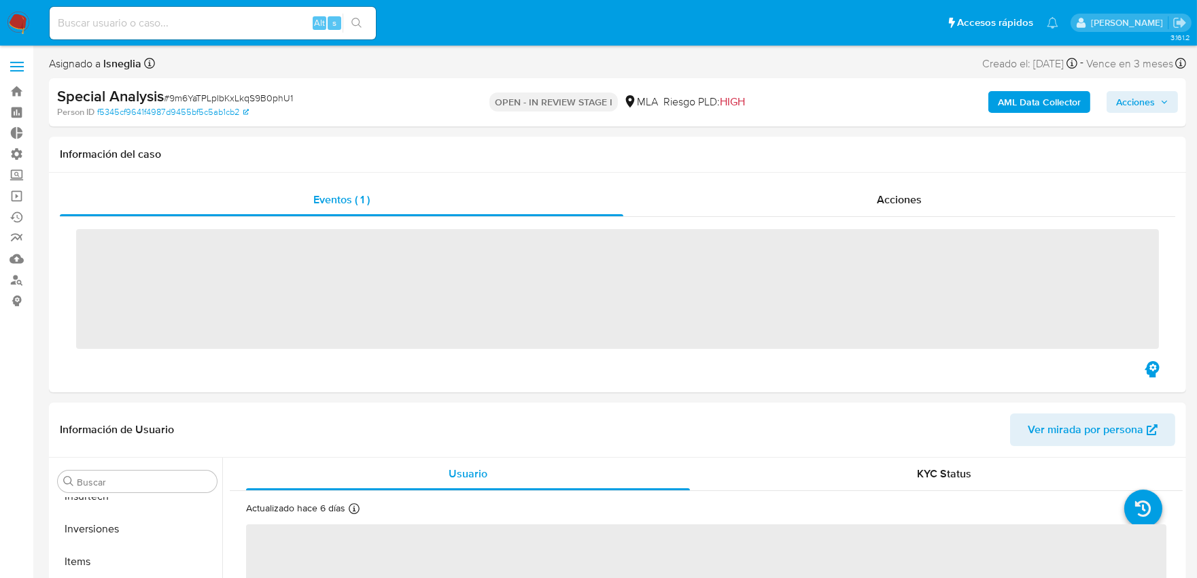
scroll to position [704, 0]
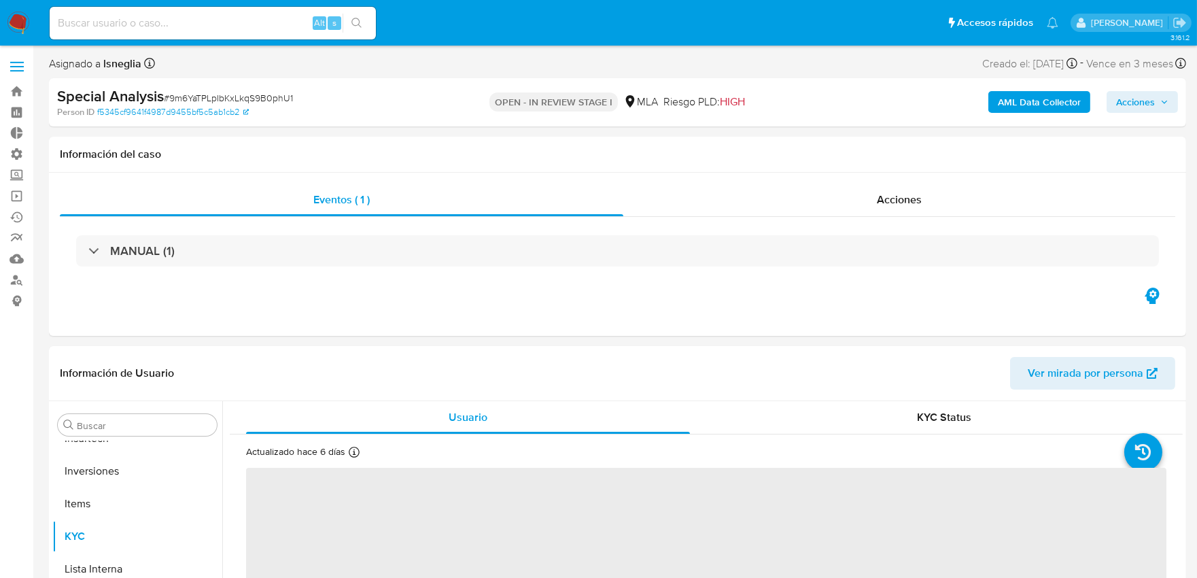
select select "10"
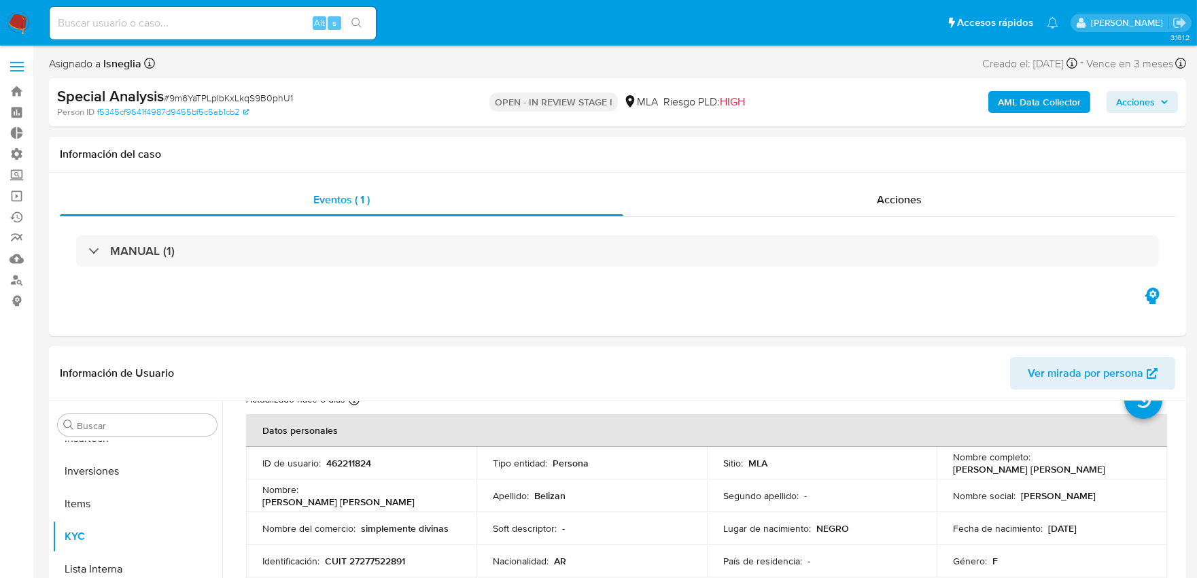
scroll to position [75, 0]
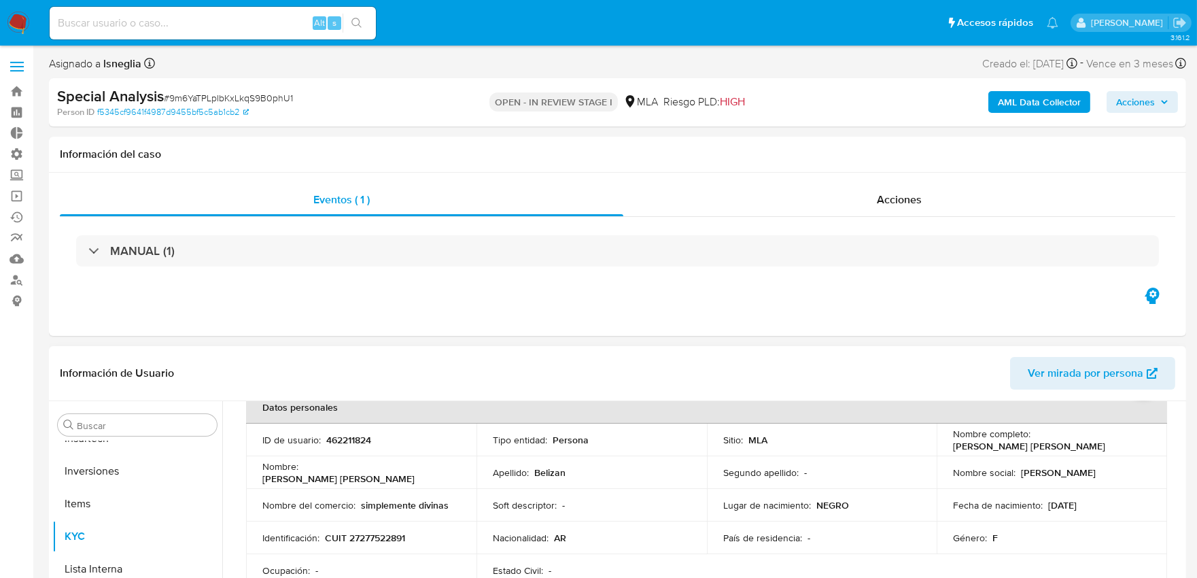
click at [363, 434] on p "462211824" at bounding box center [348, 440] width 45 height 12
copy p "462211824"
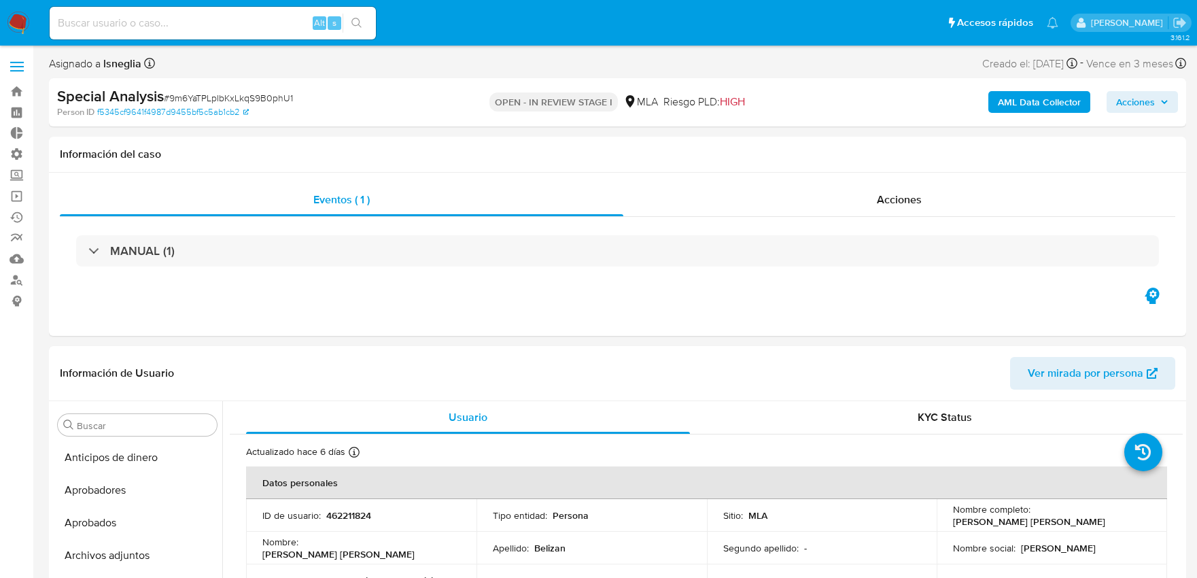
select select "10"
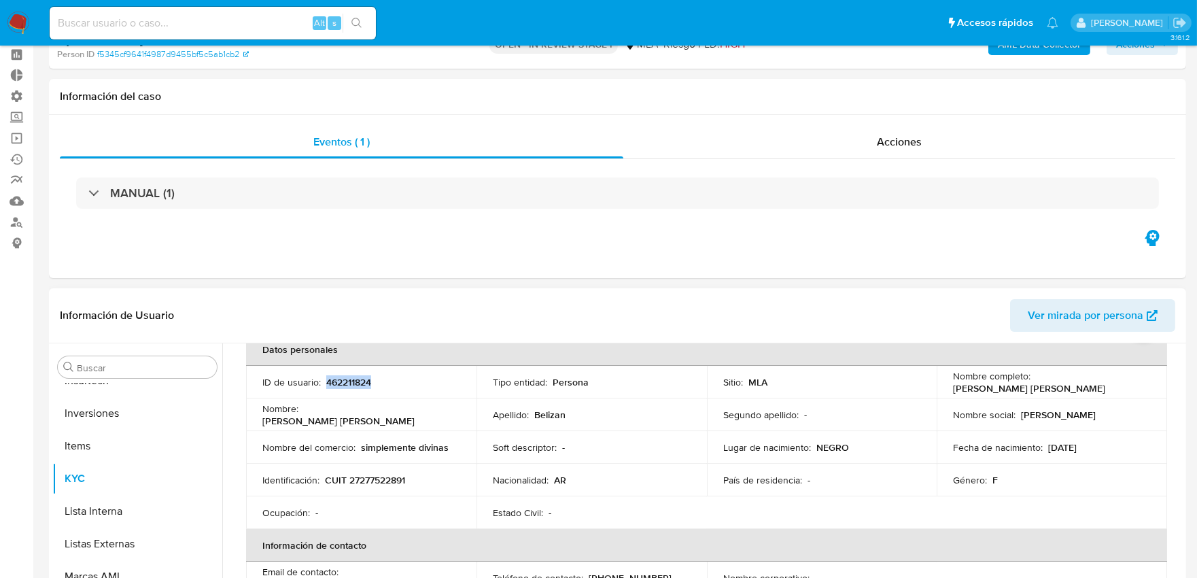
scroll to position [75, 0]
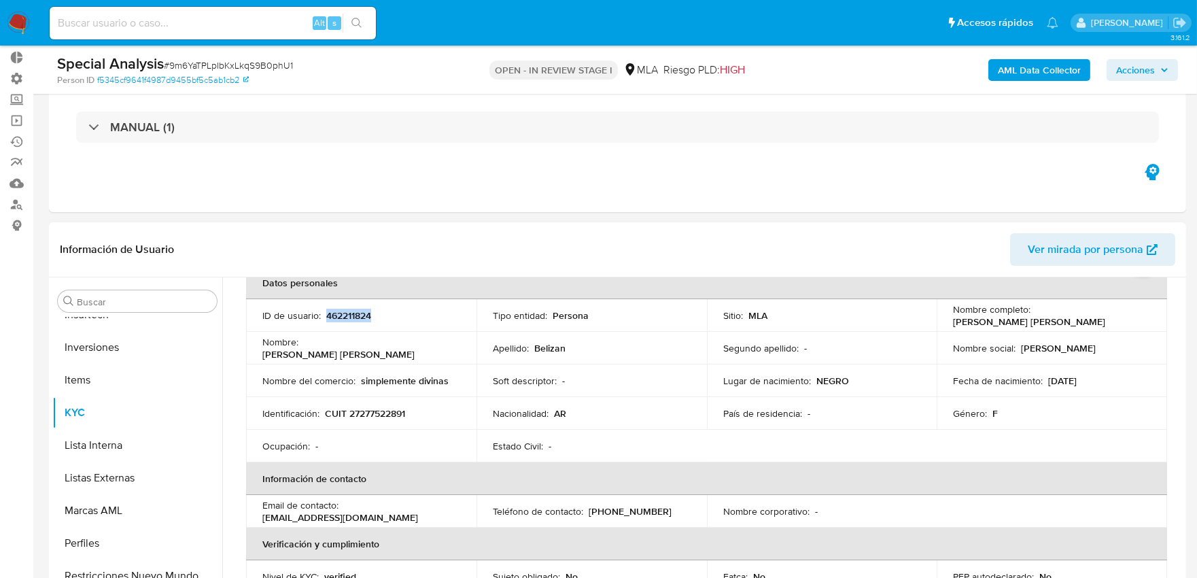
click at [360, 311] on p "462211824" at bounding box center [348, 315] width 45 height 12
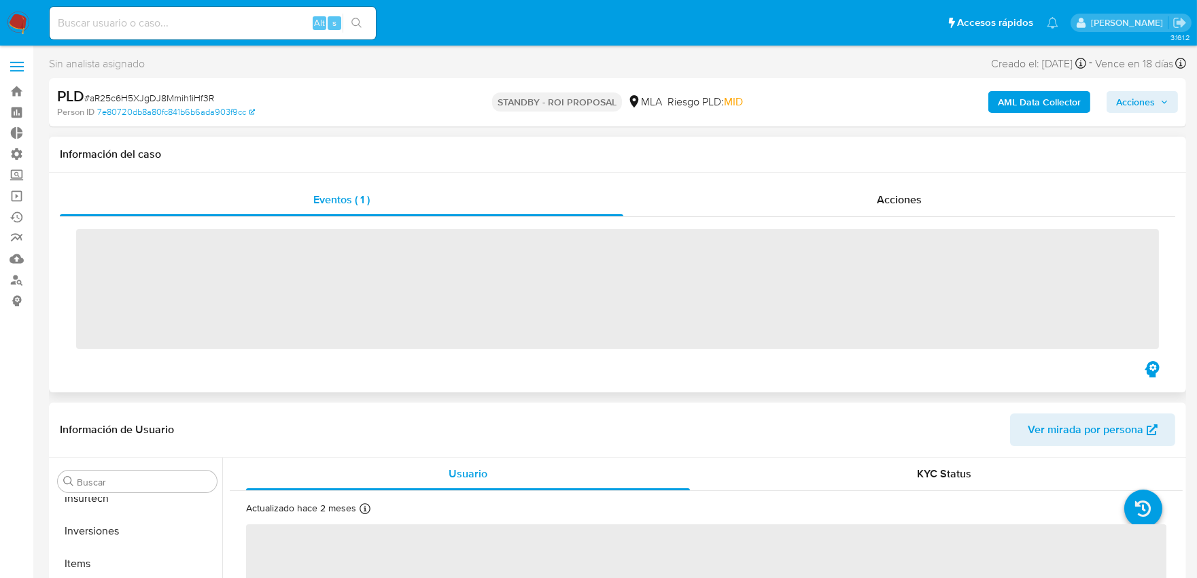
scroll to position [704, 0]
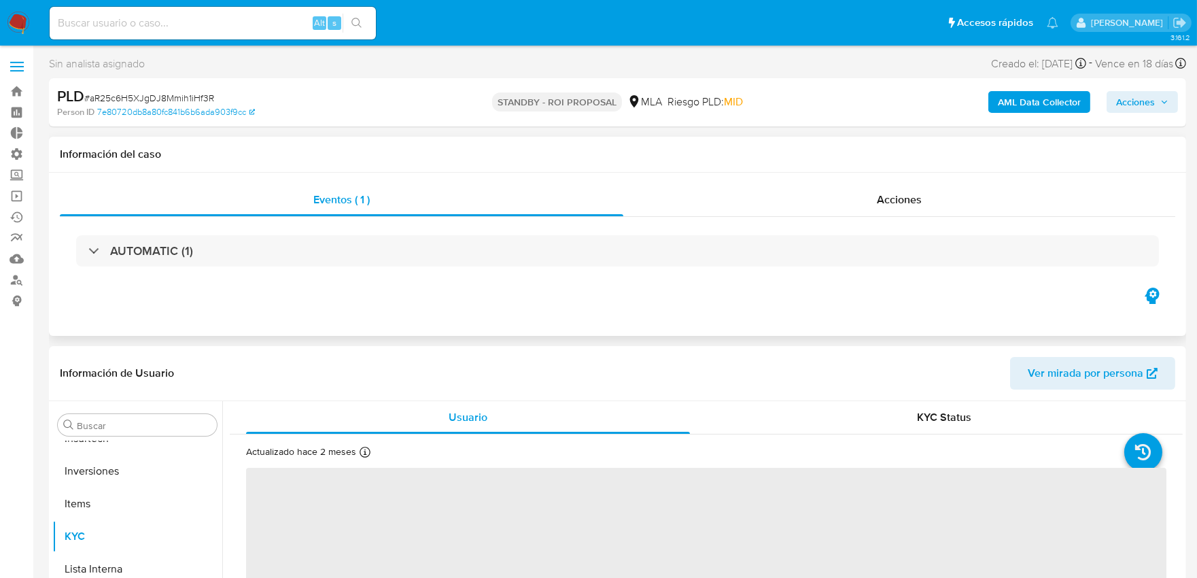
click at [404, 254] on div "AUTOMATIC (1)" at bounding box center [617, 250] width 1083 height 31
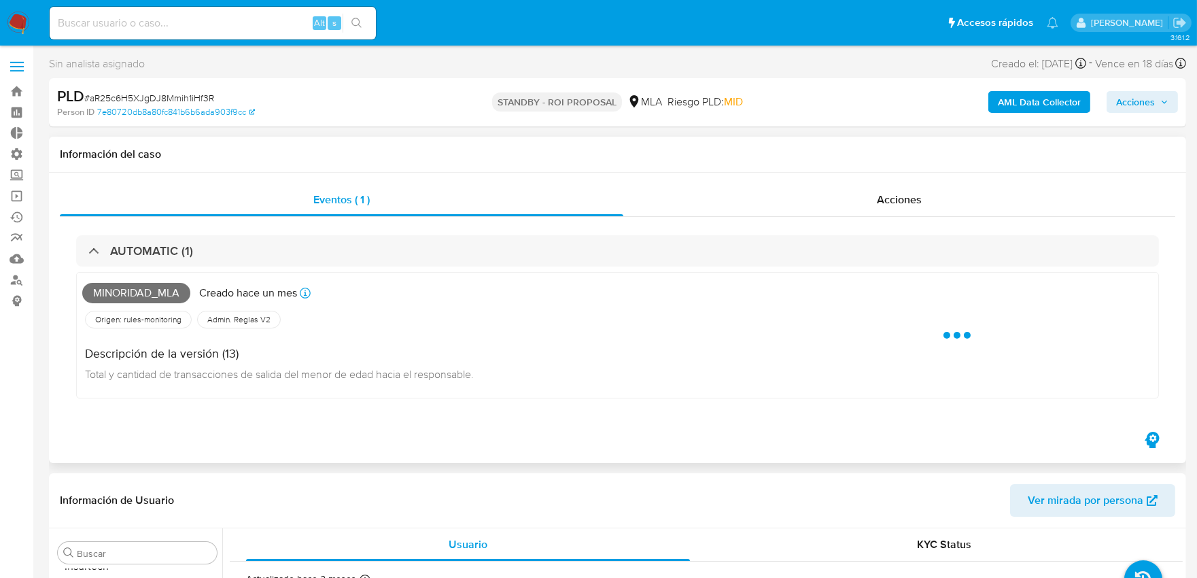
select select "10"
